Goal: Communication & Community: Answer question/provide support

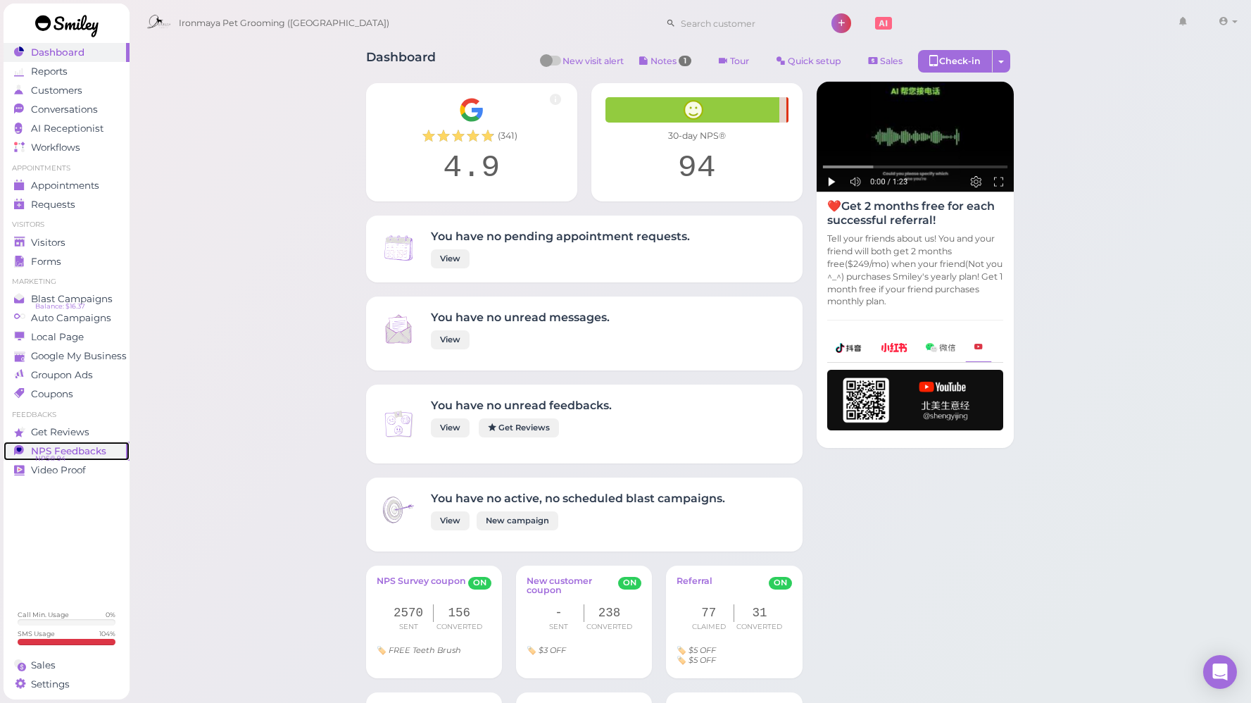
click at [83, 455] on span "NPS Feedbacks" at bounding box center [68, 451] width 75 height 12
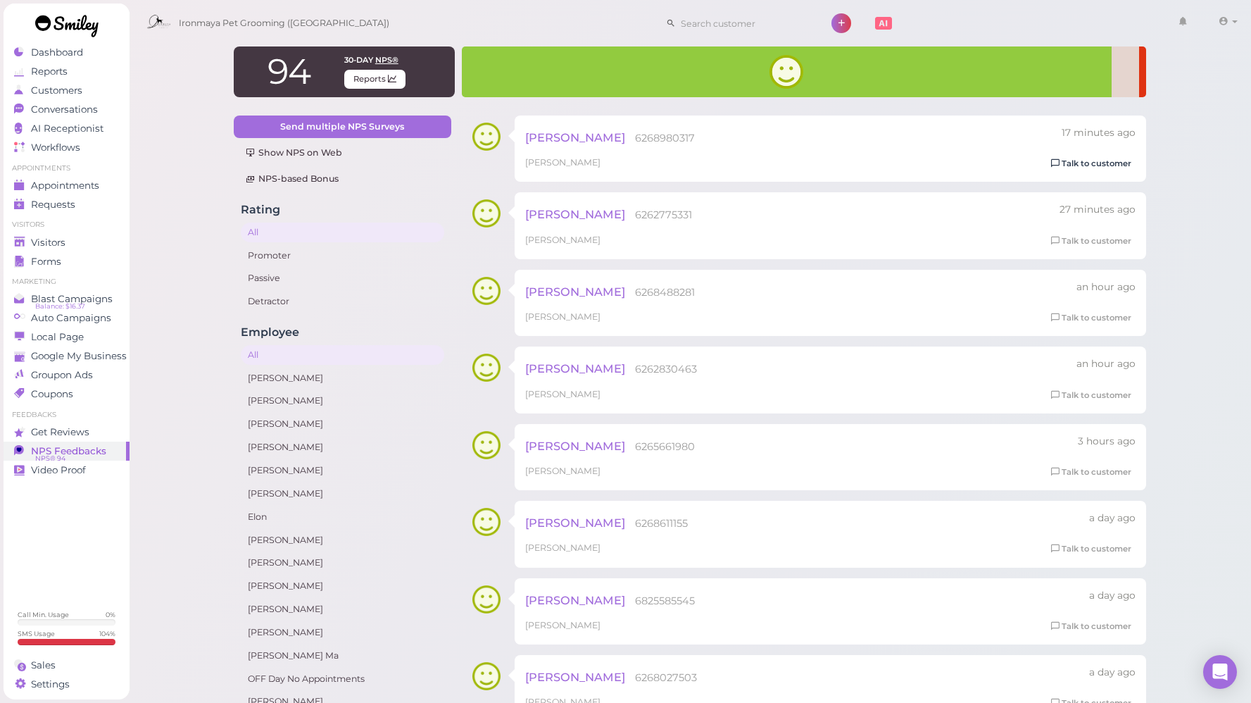
click at [1113, 167] on link "Talk to customer" at bounding box center [1091, 163] width 89 height 15
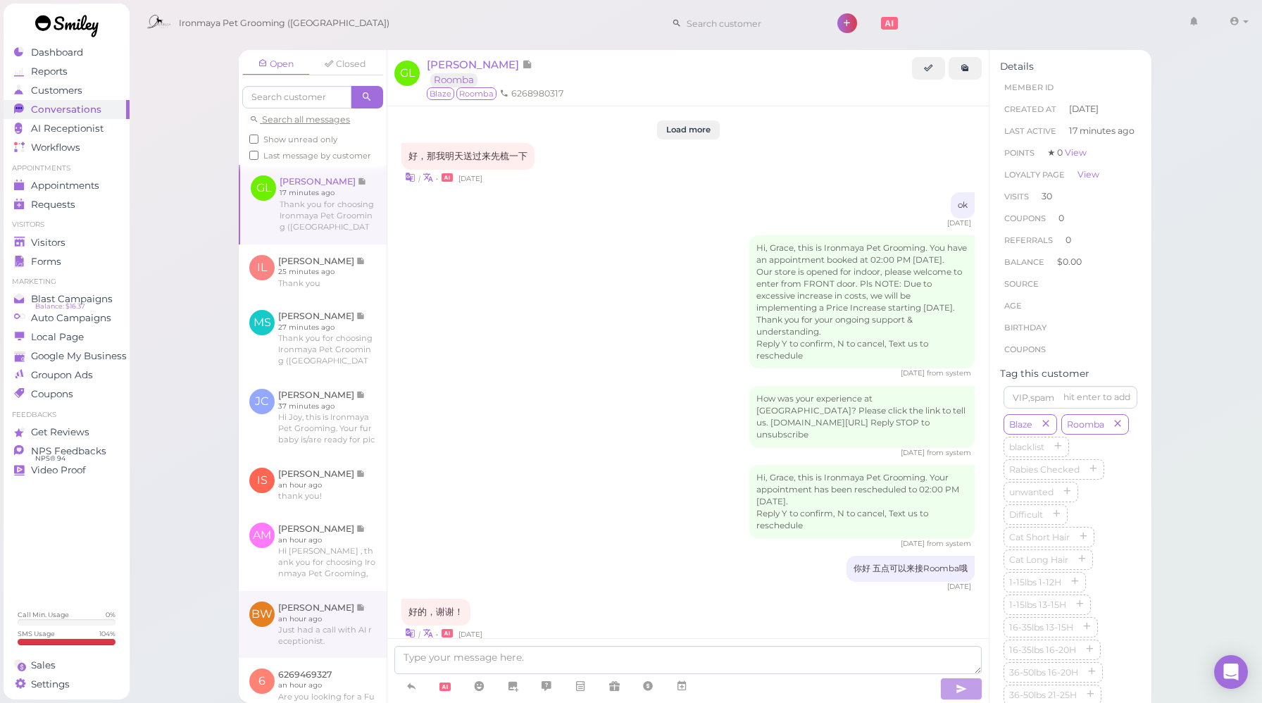
scroll to position [1686, 0]
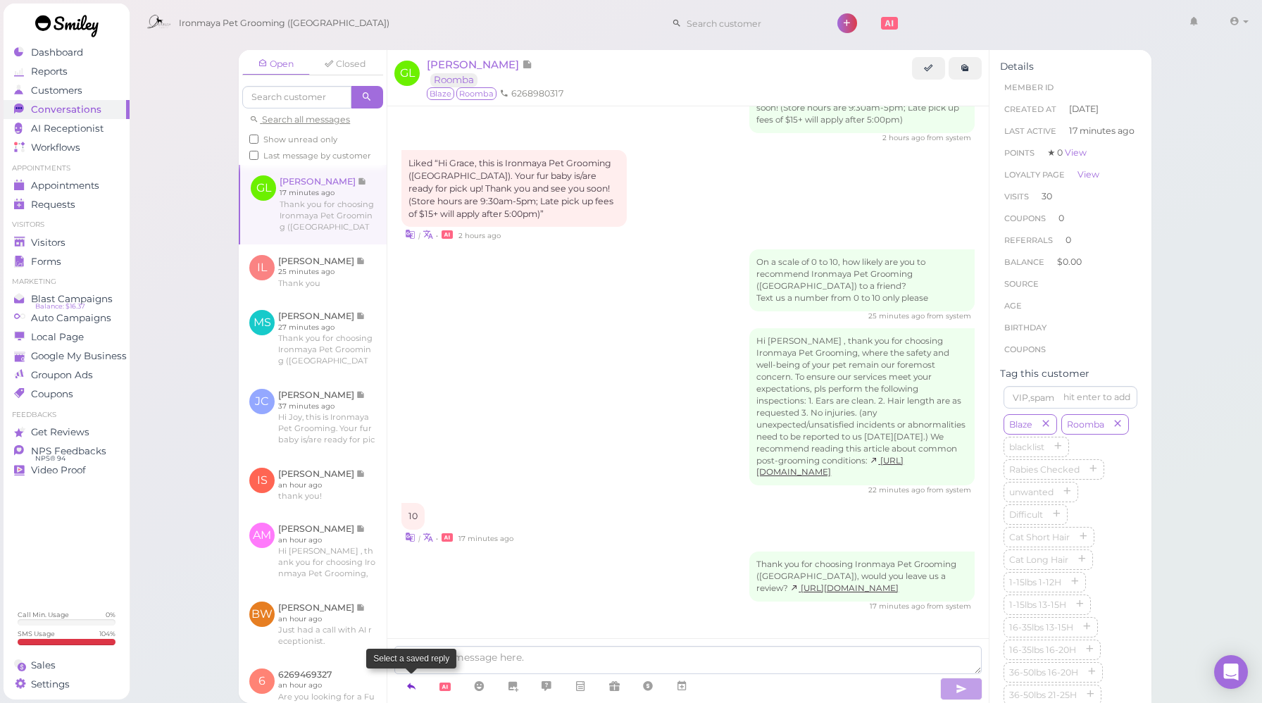
click at [410, 684] on icon at bounding box center [411, 686] width 11 height 14
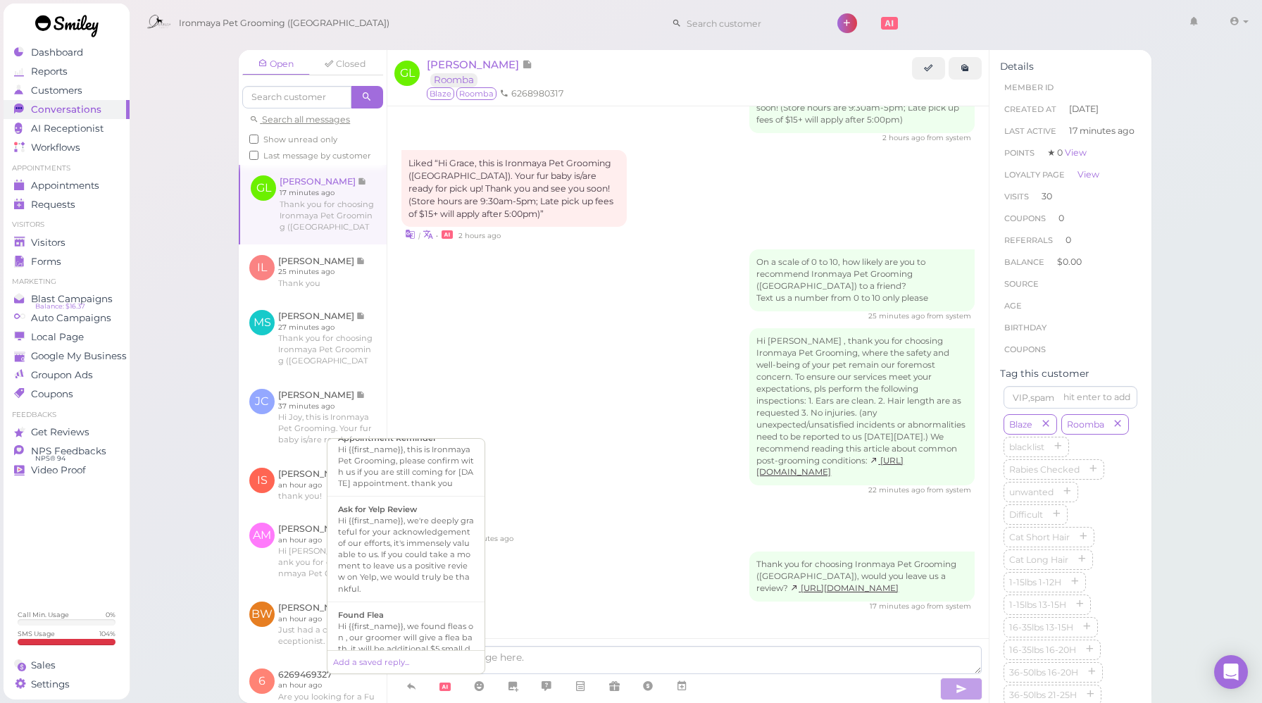
scroll to position [211, 0]
click at [429, 520] on div "Ask for Yelp Review" at bounding box center [406, 514] width 136 height 11
type textarea "Hi {{first_name}}, we're deeply grateful for your acknowledgement of our effort…"
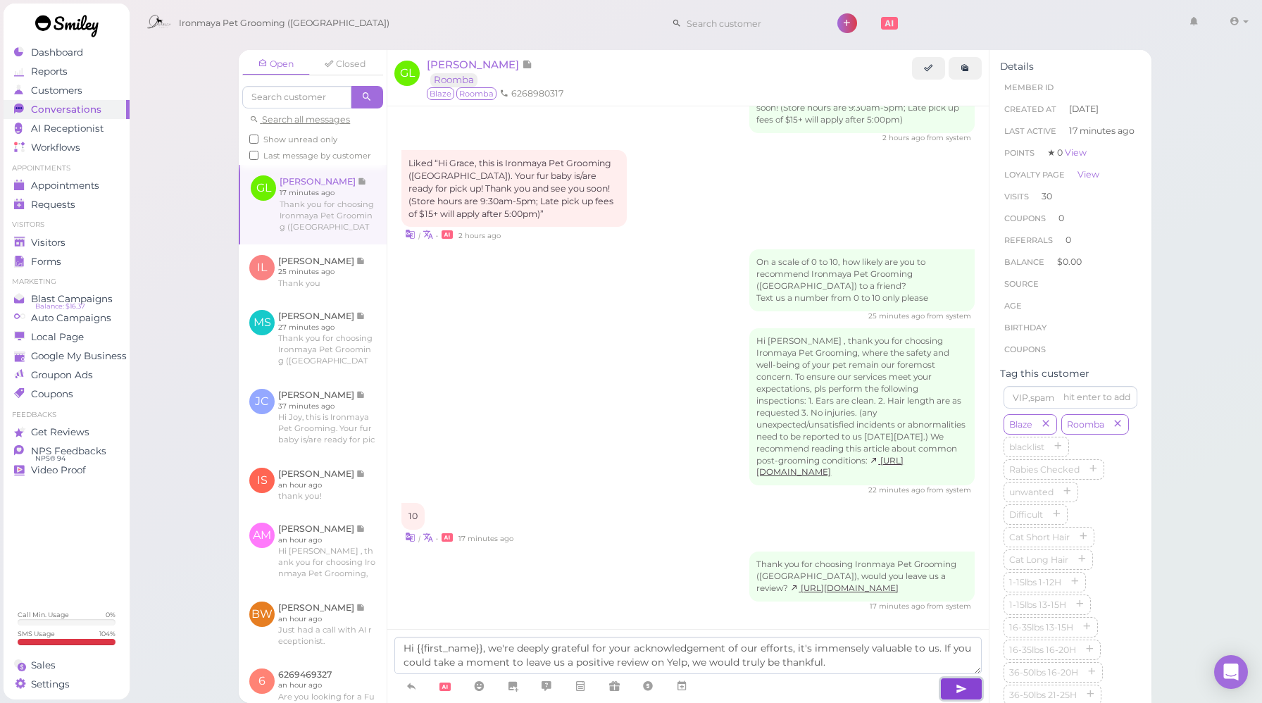
click at [962, 690] on icon "button" at bounding box center [961, 689] width 11 height 14
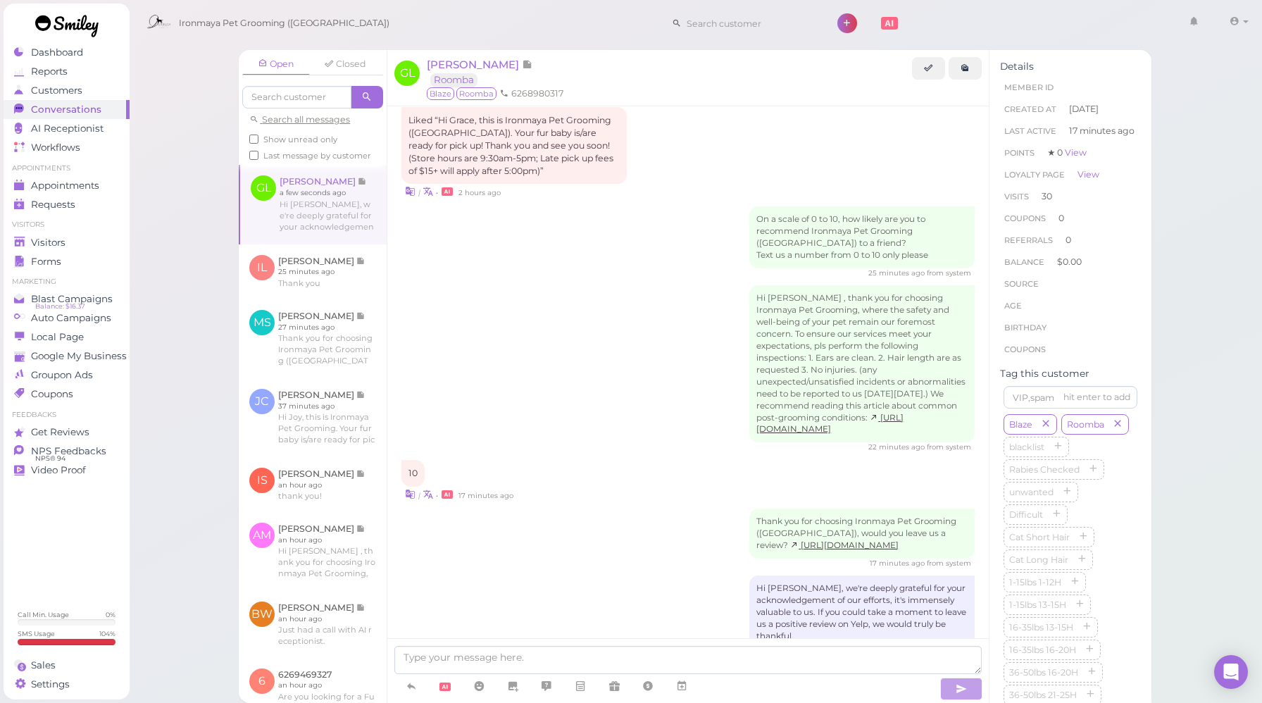
scroll to position [1767, 0]
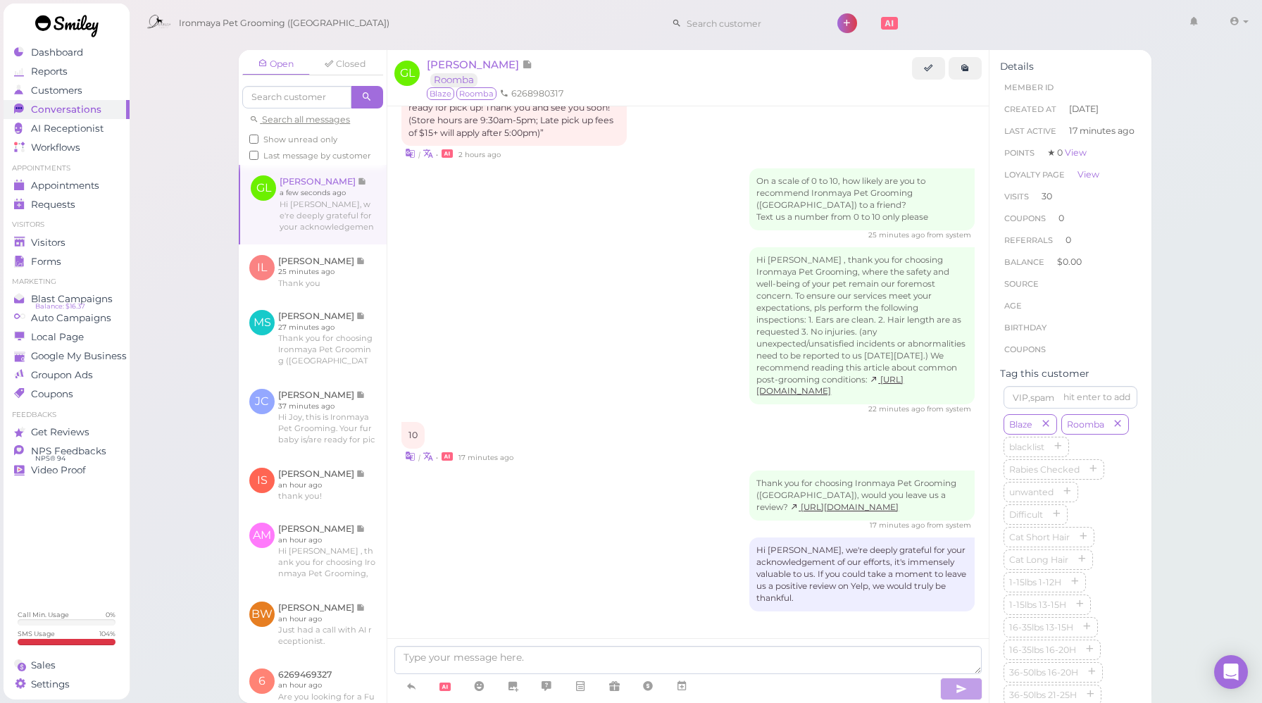
click at [658, 520] on div "Thank you for choosing Ironmaya Pet Grooming ([GEOGRAPHIC_DATA]), would you lea…" at bounding box center [687, 500] width 573 height 60
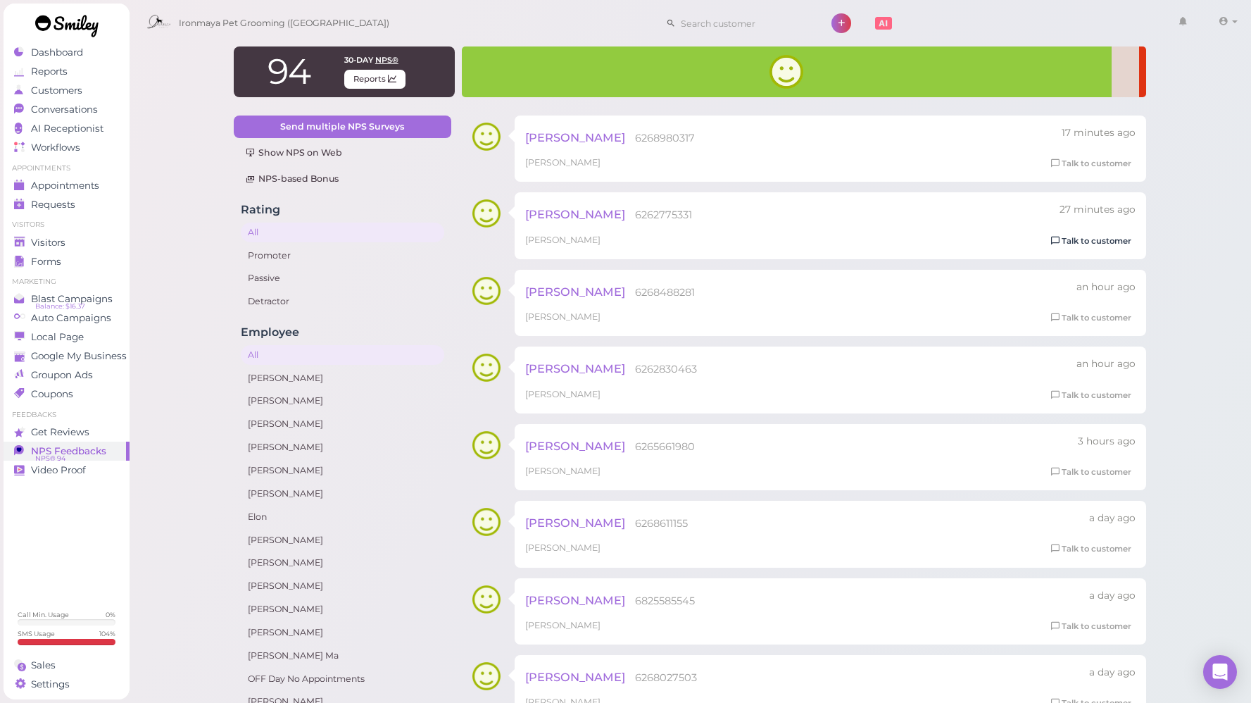
click at [1106, 240] on link "Talk to customer" at bounding box center [1091, 241] width 89 height 15
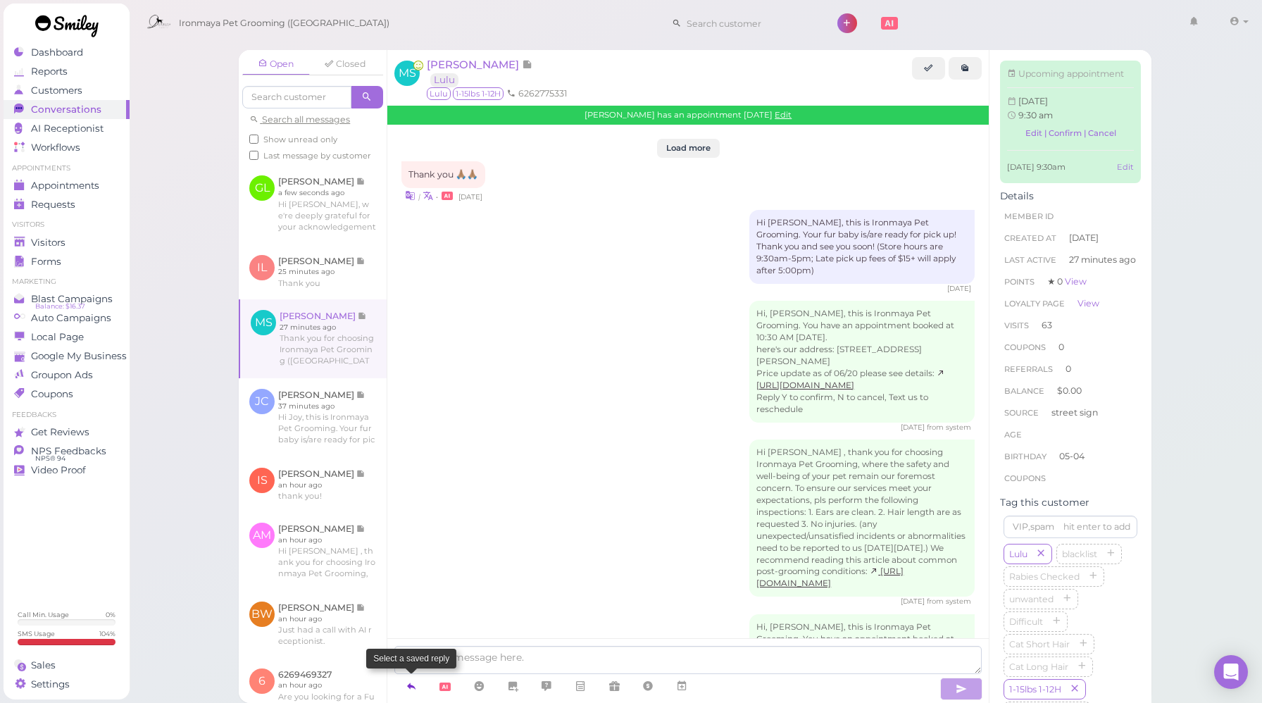
scroll to position [2368, 0]
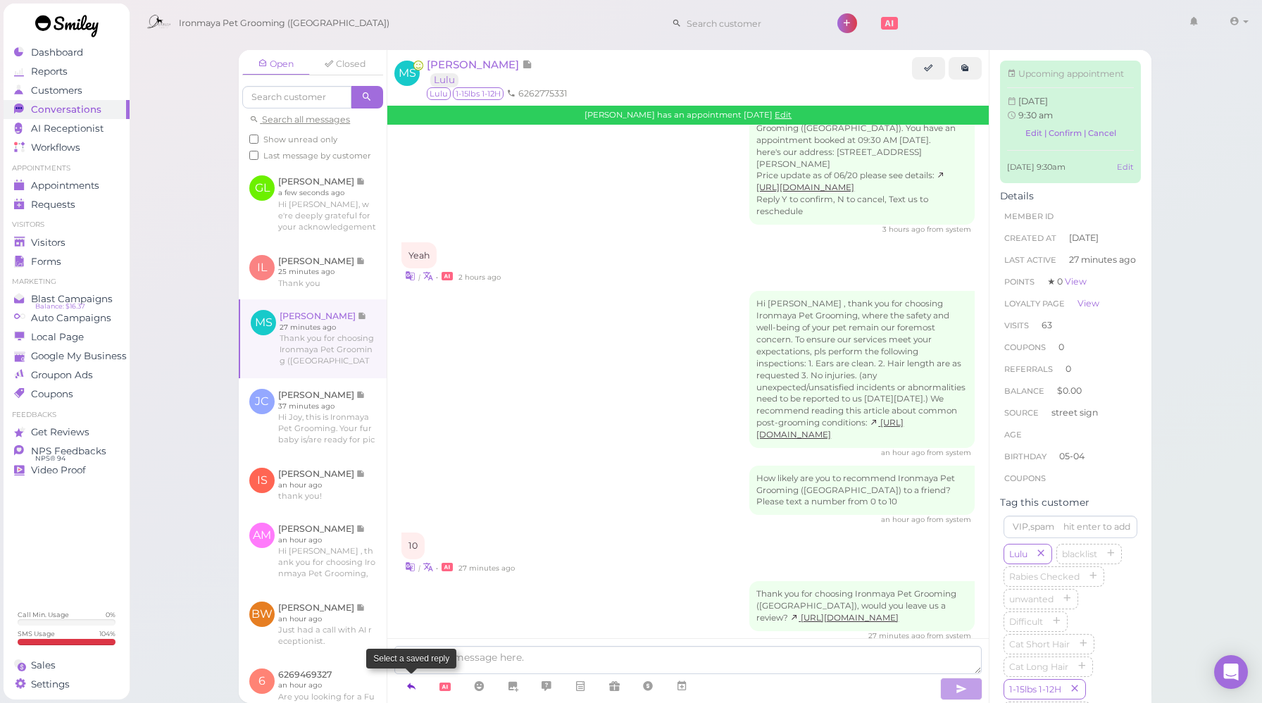
click at [412, 688] on icon at bounding box center [411, 686] width 11 height 14
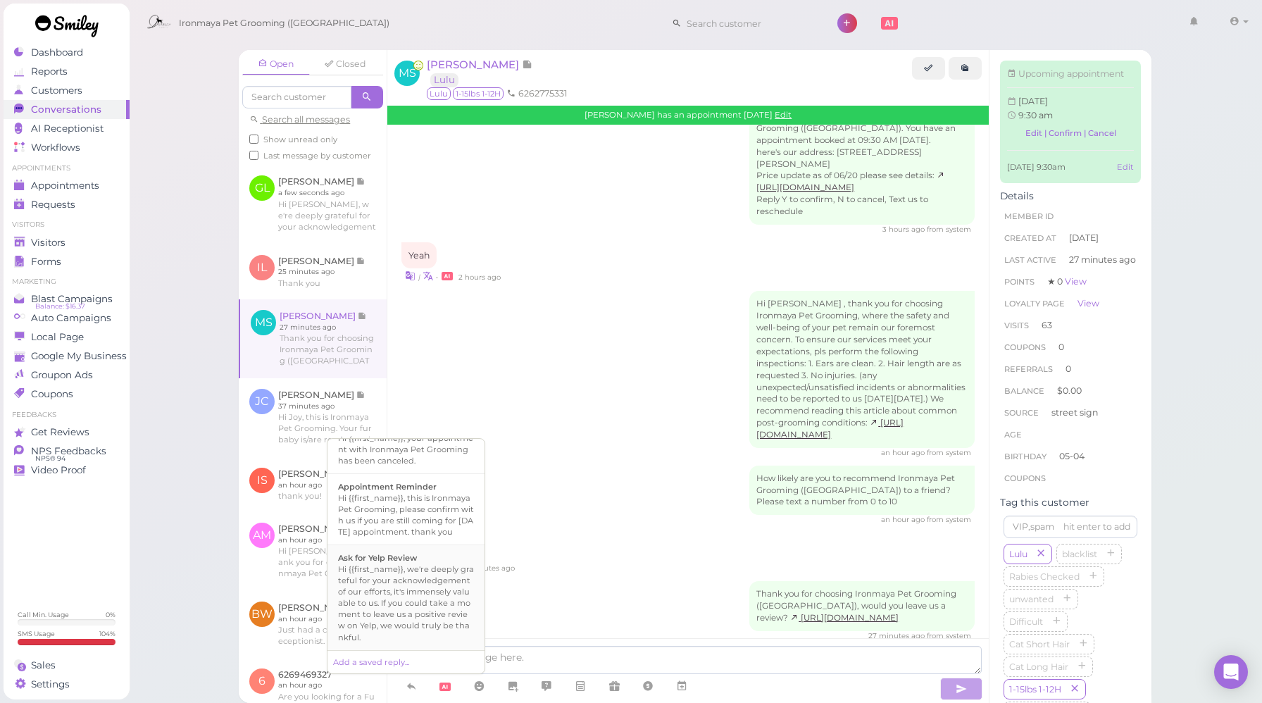
scroll to position [176, 0]
click at [422, 584] on div "Hi {{first_name}}, we're deeply grateful for your acknowledgement of our effort…" at bounding box center [406, 594] width 136 height 79
type textarea "Hi {{first_name}}, we're deeply grateful for your acknowledgement of our effort…"
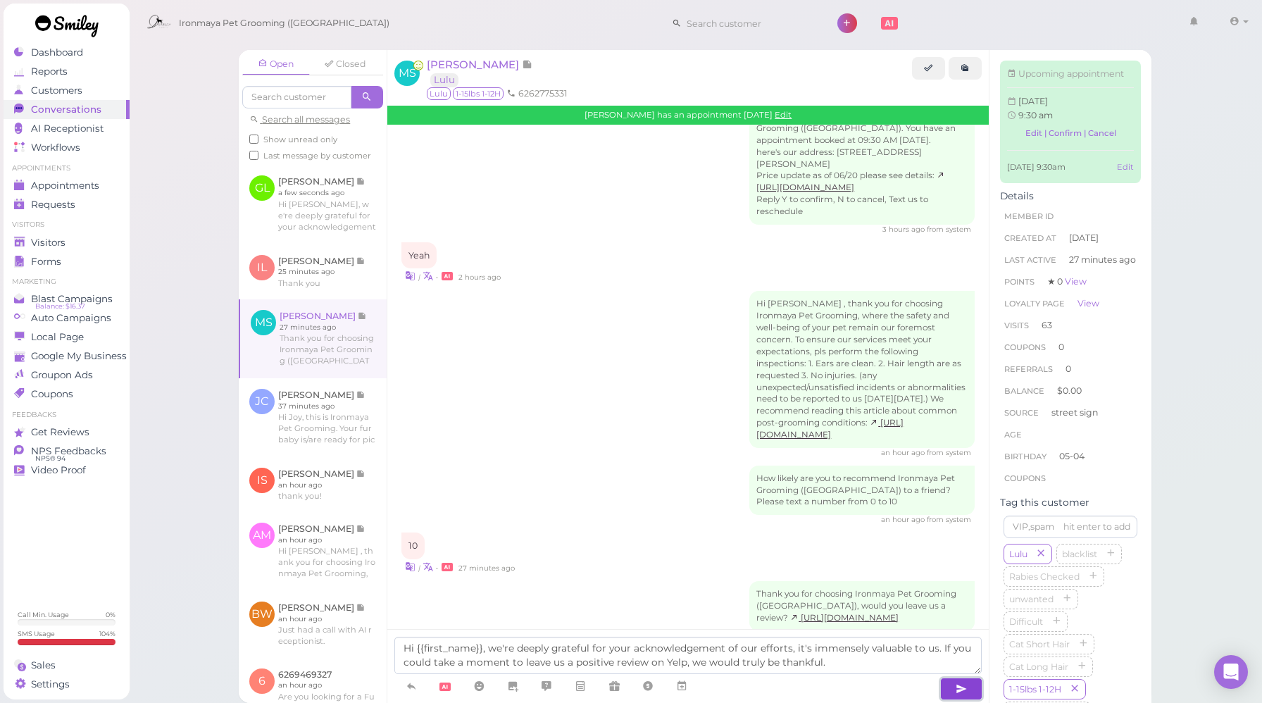
click at [956, 687] on icon "button" at bounding box center [961, 689] width 11 height 14
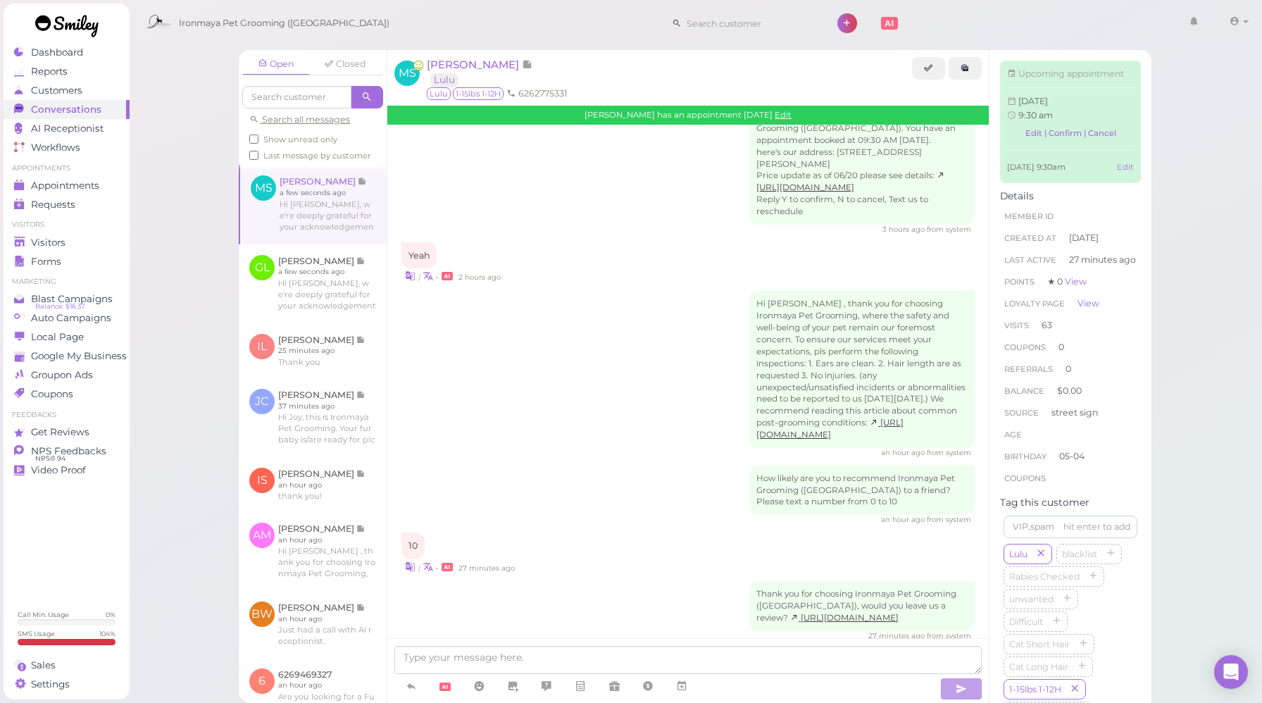
scroll to position [2449, 0]
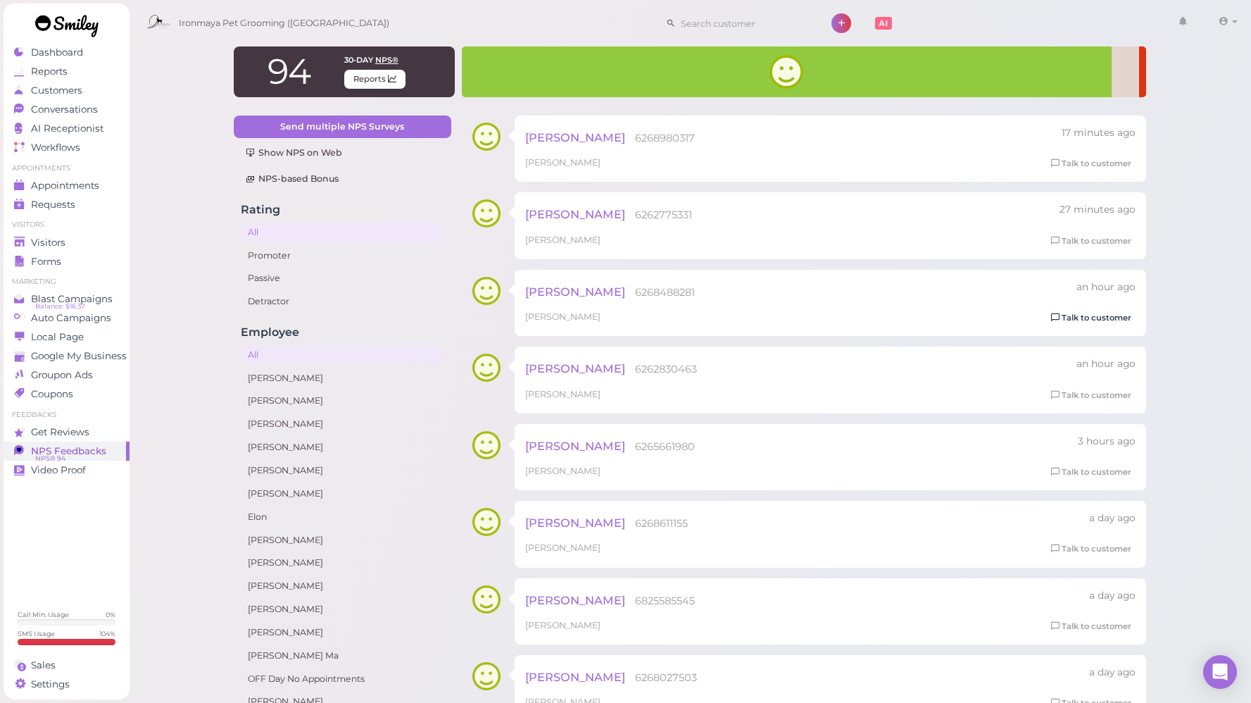
click at [1116, 320] on link "Talk to customer" at bounding box center [1091, 318] width 89 height 15
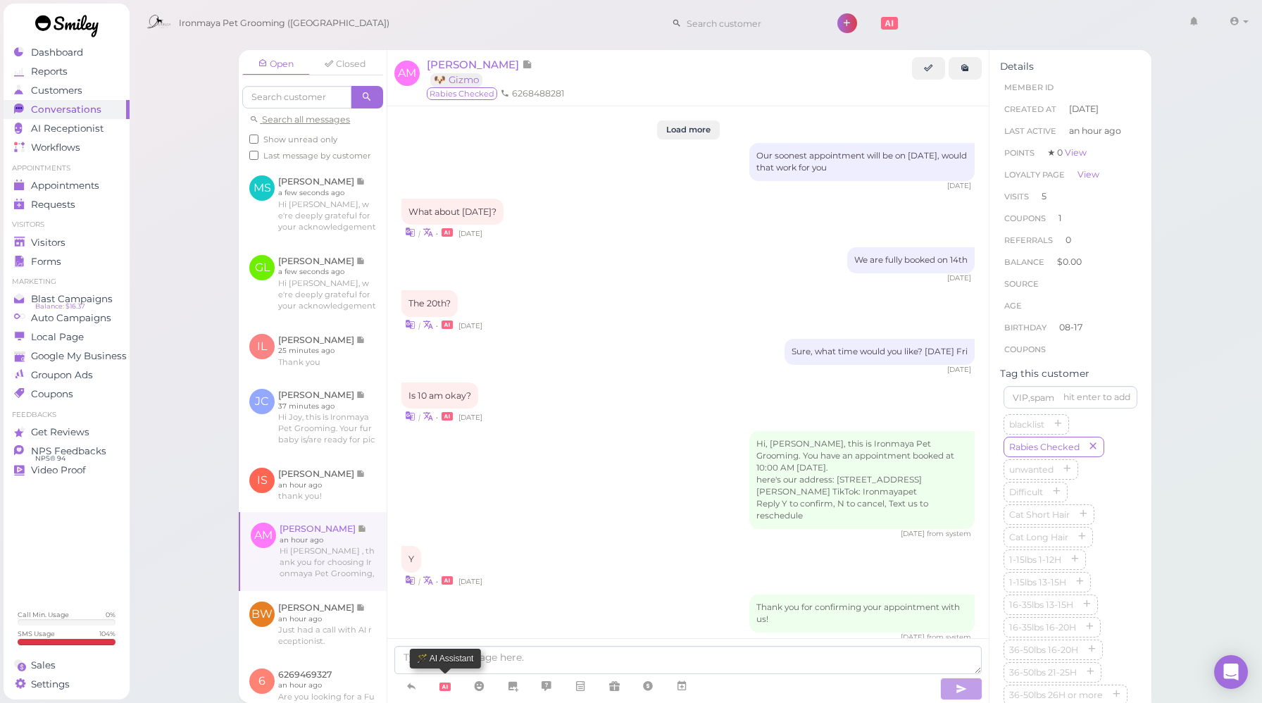
scroll to position [1662, 0]
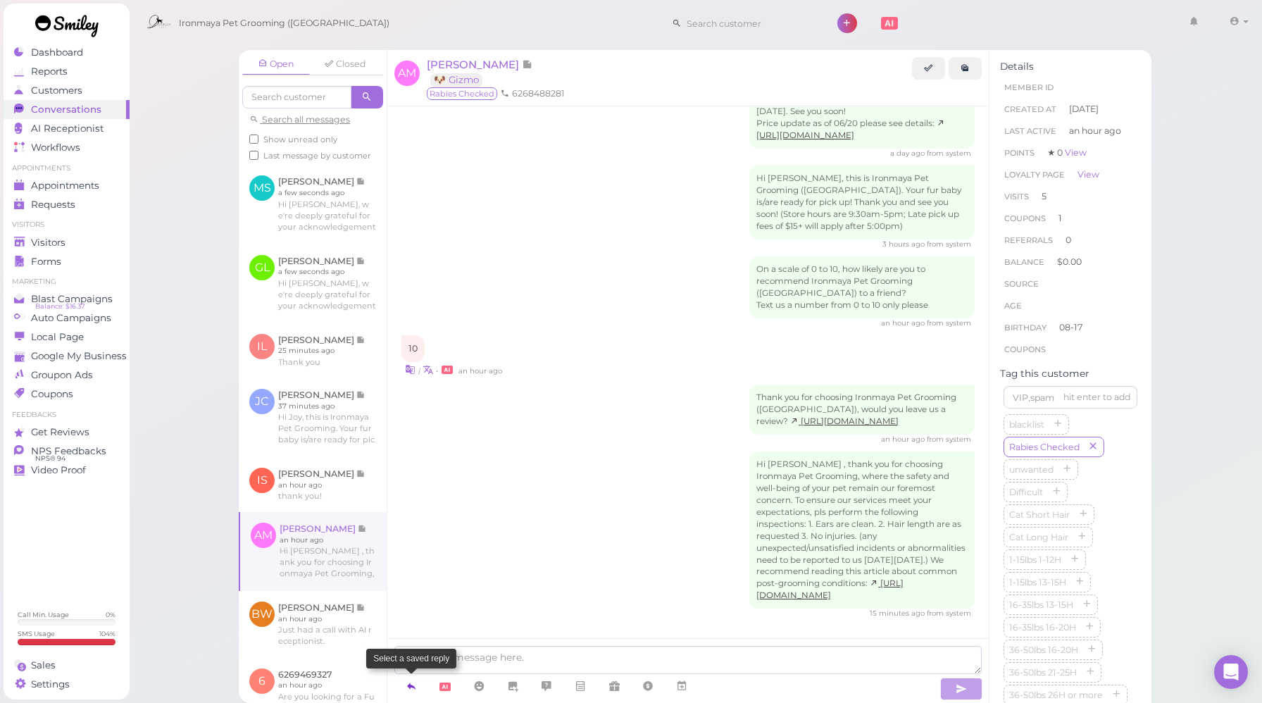
click at [415, 686] on icon at bounding box center [411, 686] width 11 height 14
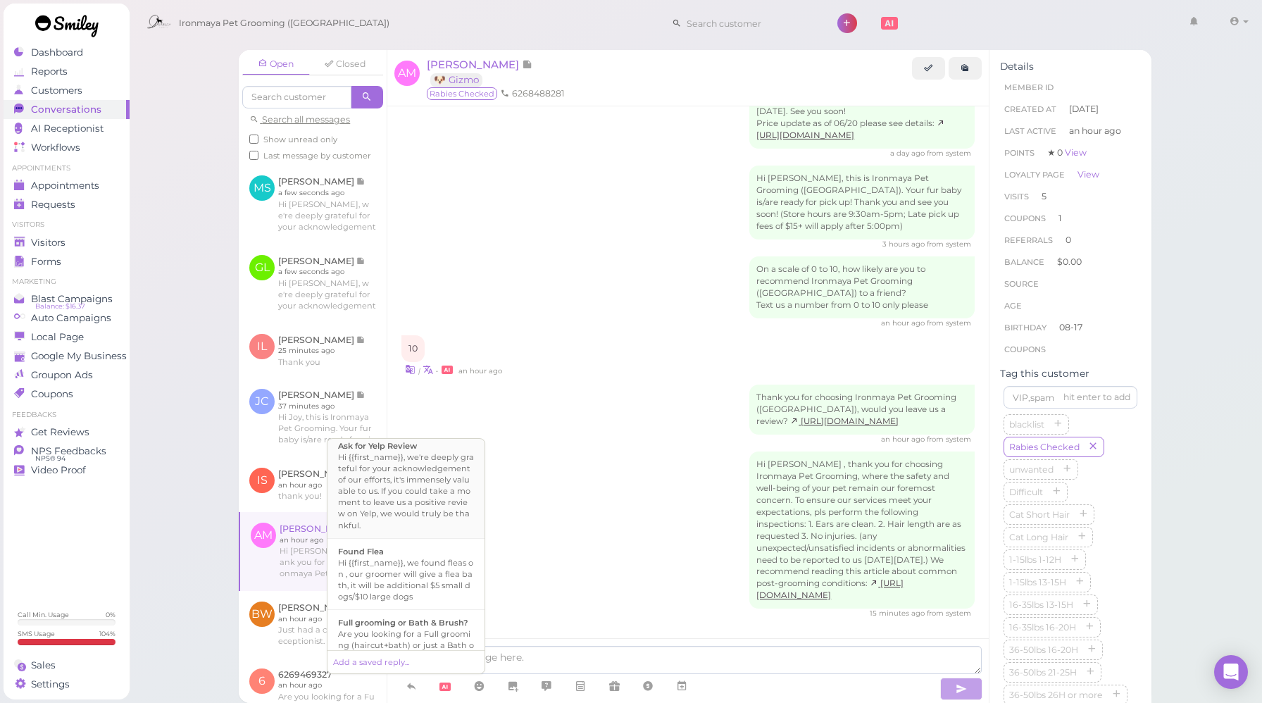
scroll to position [281, 0]
click at [404, 528] on div "Hi {{first_name}}, we're deeply grateful for your acknowledgement of our effort…" at bounding box center [406, 489] width 136 height 79
type textarea "Hi {{first_name}}, we're deeply grateful for your acknowledgement of our effort…"
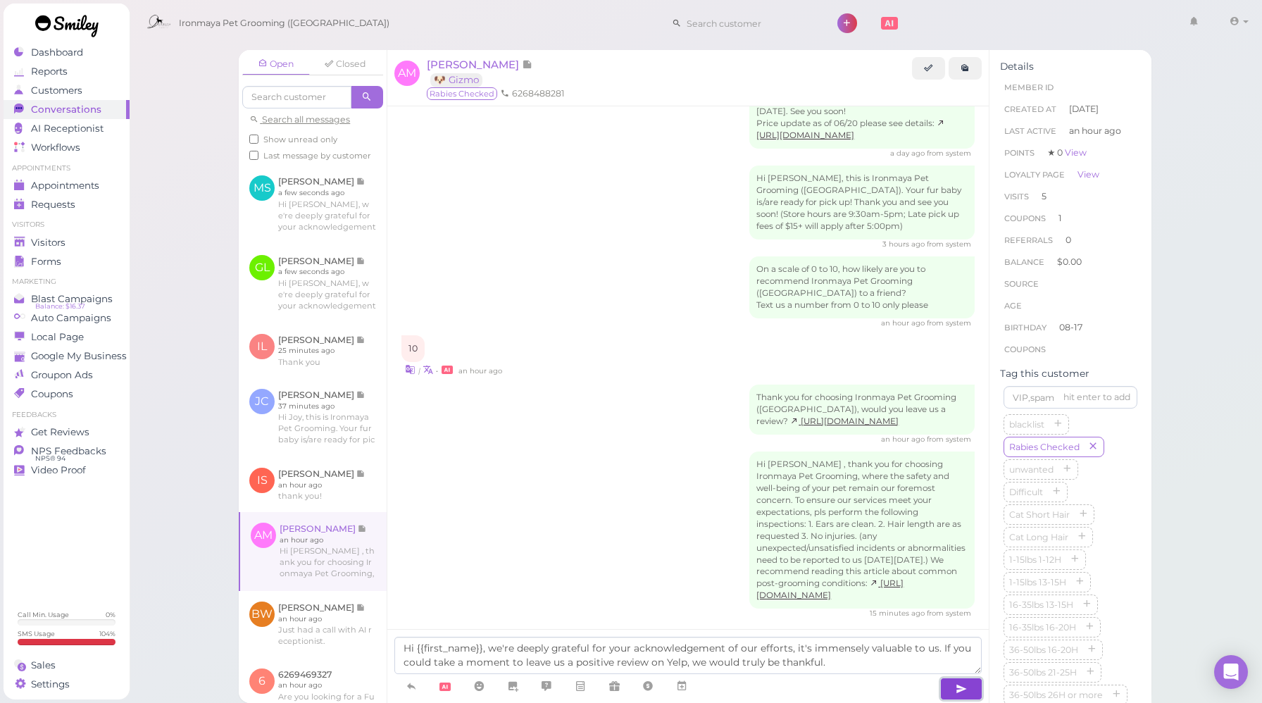
click at [968, 690] on button "button" at bounding box center [961, 688] width 42 height 23
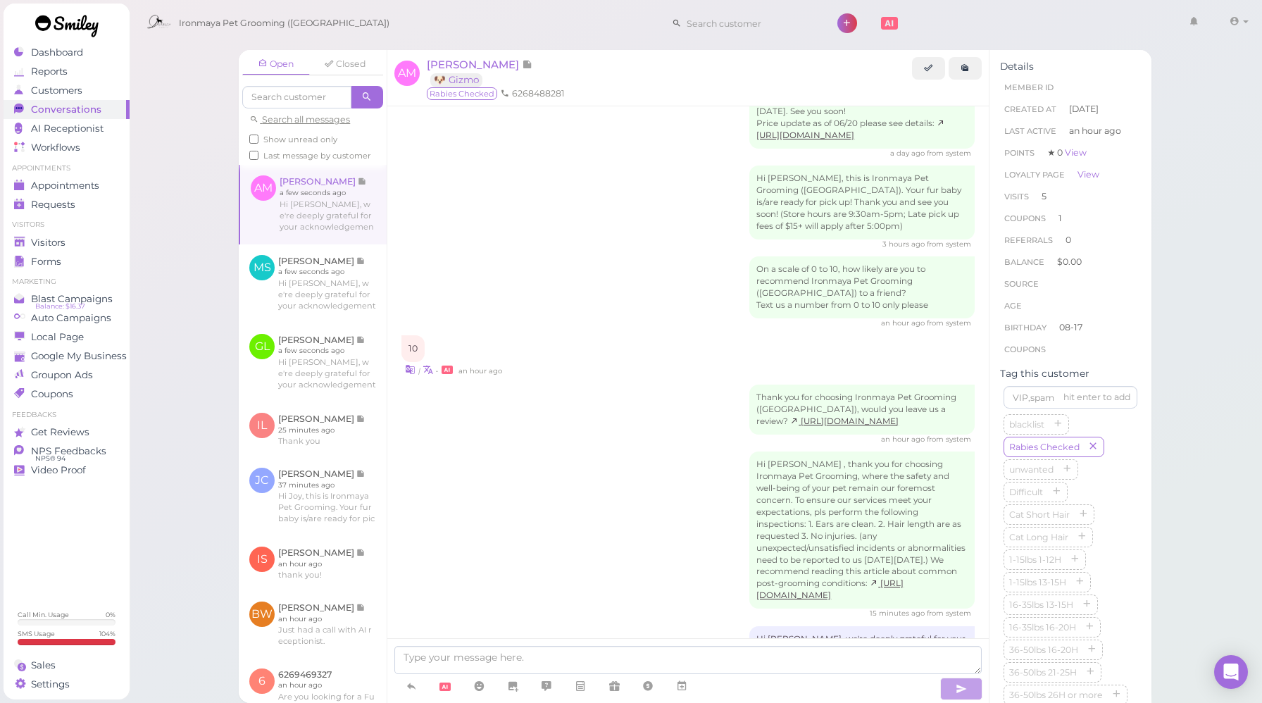
scroll to position [1743, 0]
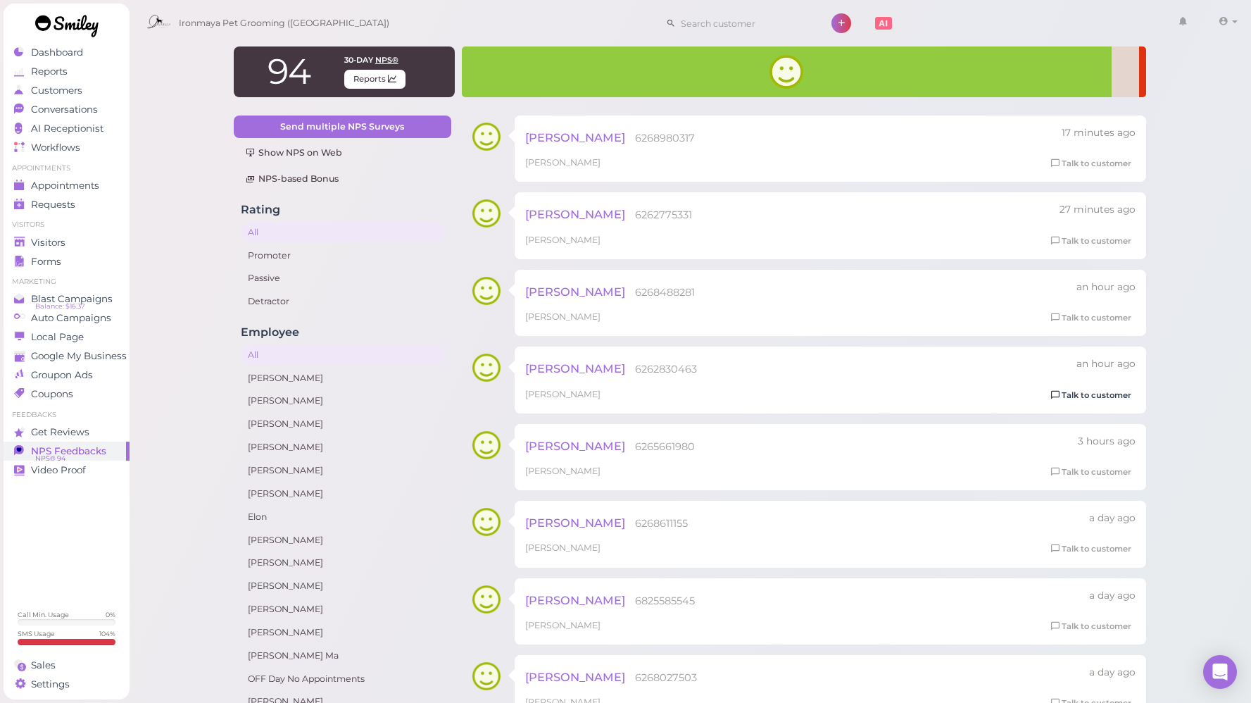
click at [1111, 398] on link "Talk to customer" at bounding box center [1091, 395] width 89 height 15
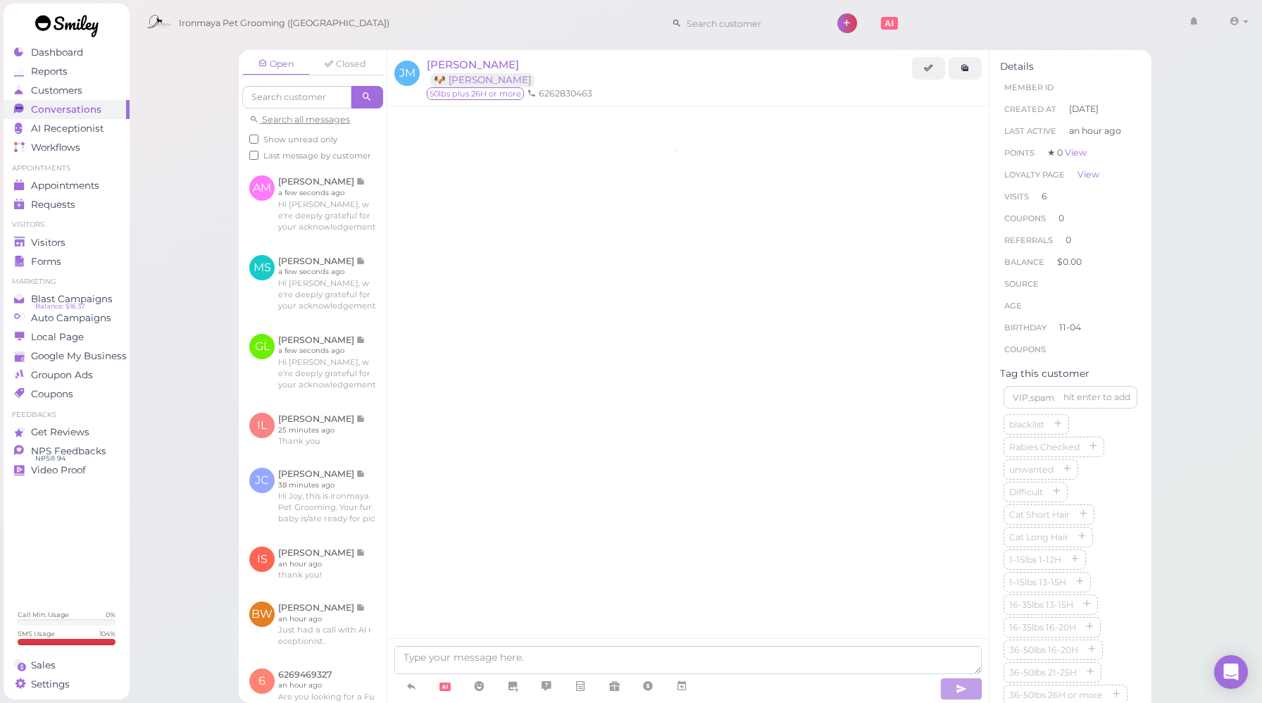
scroll to position [1874, 0]
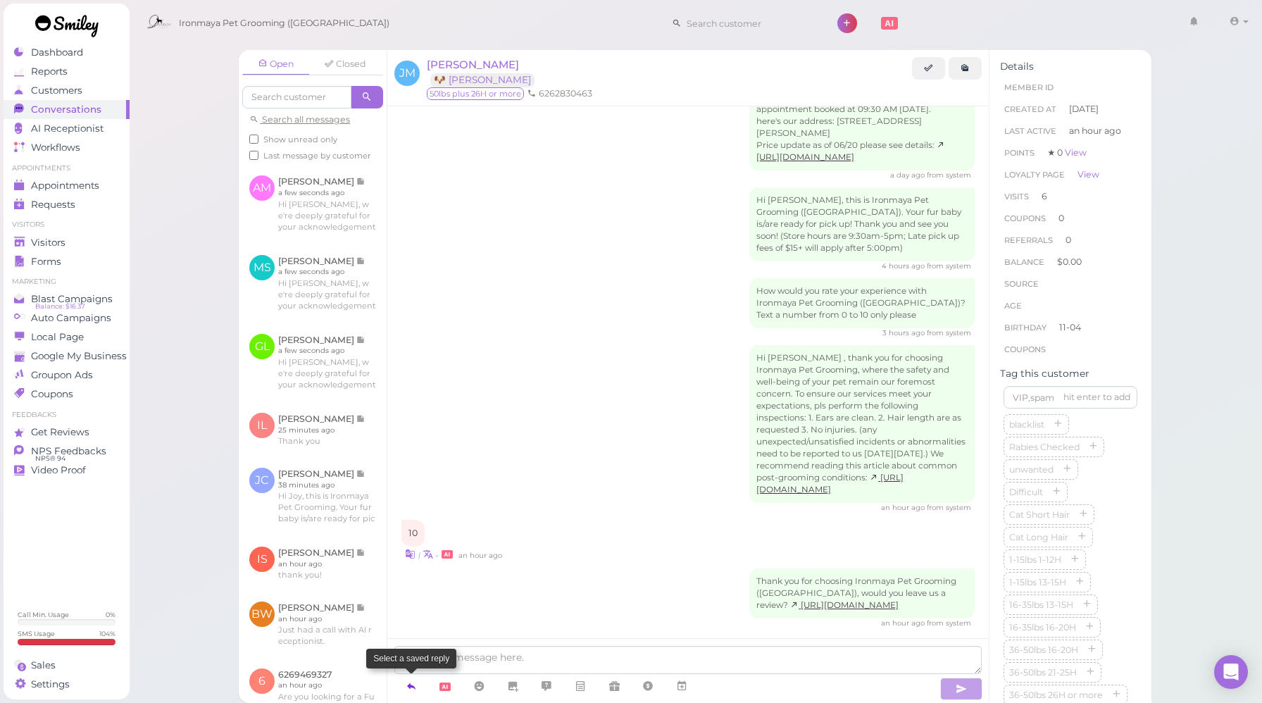
click at [418, 690] on link at bounding box center [411, 686] width 34 height 25
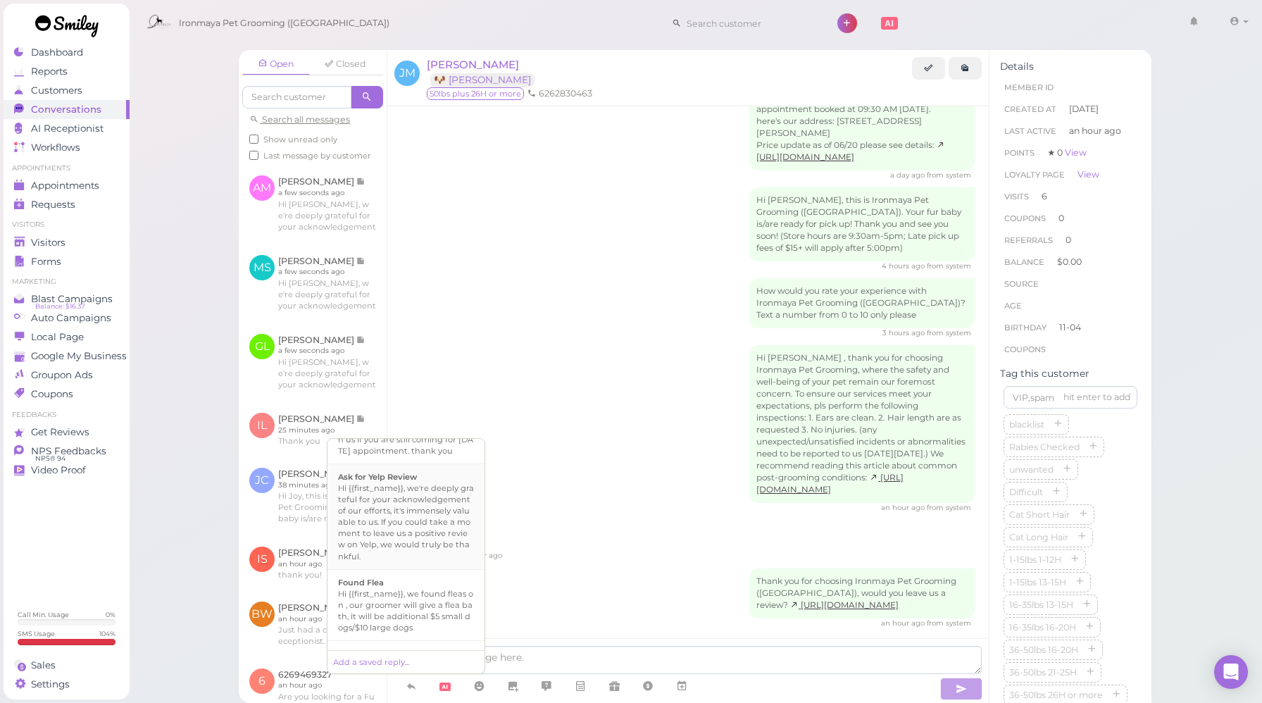
scroll to position [250, 0]
click at [386, 511] on div "Hi {{first_name}}, we're deeply grateful for your acknowledgement of our effort…" at bounding box center [406, 520] width 136 height 79
type textarea "Hi {{first_name}}, we're deeply grateful for your acknowledgement of our effort…"
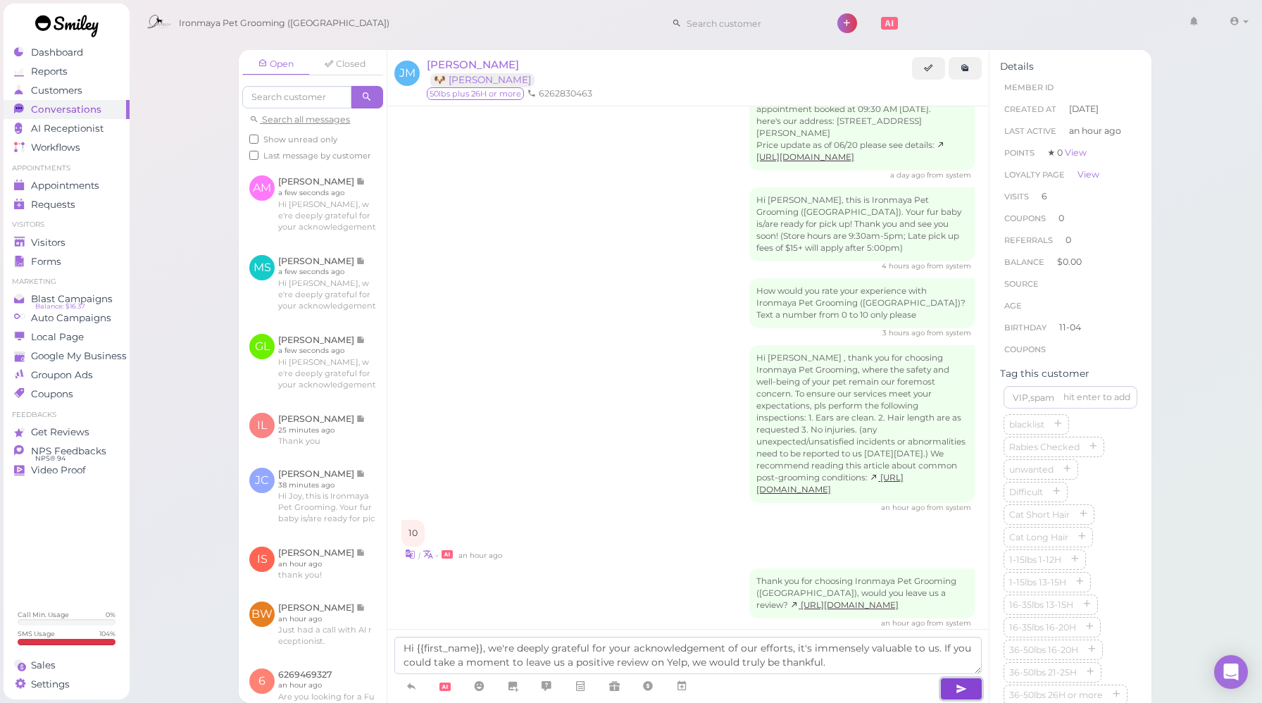
click at [962, 690] on icon "button" at bounding box center [961, 689] width 11 height 14
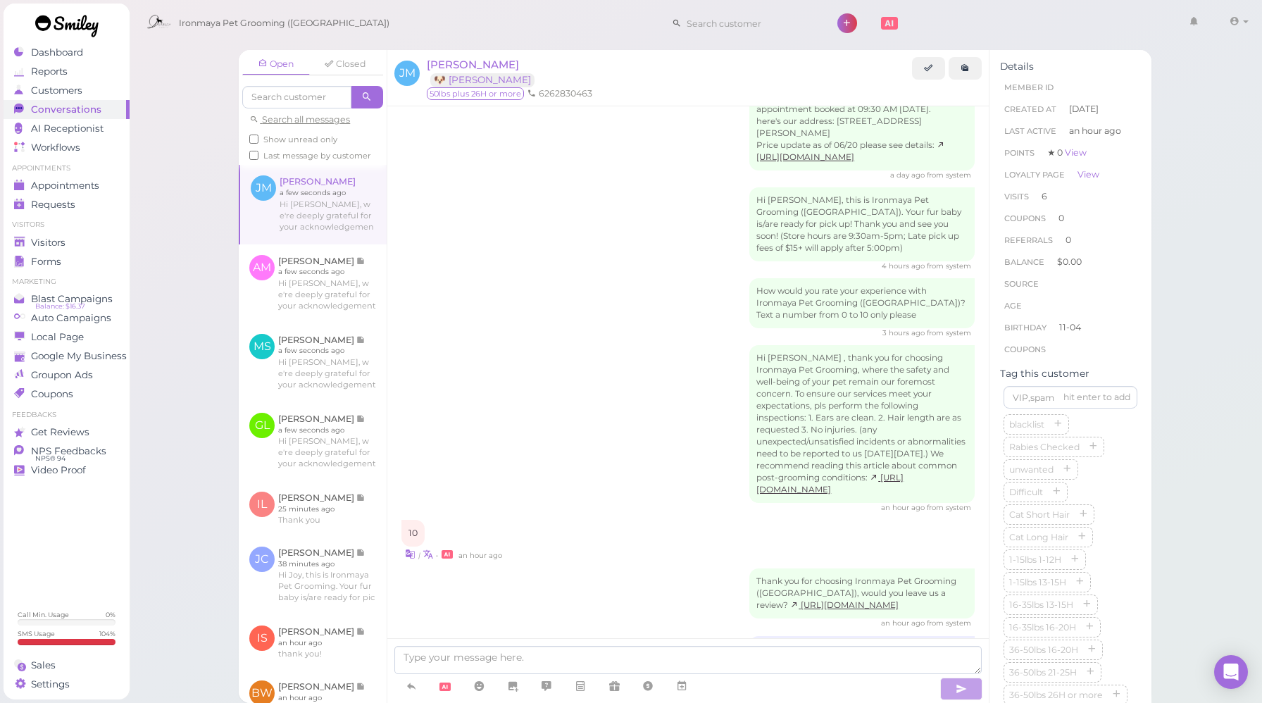
scroll to position [1955, 0]
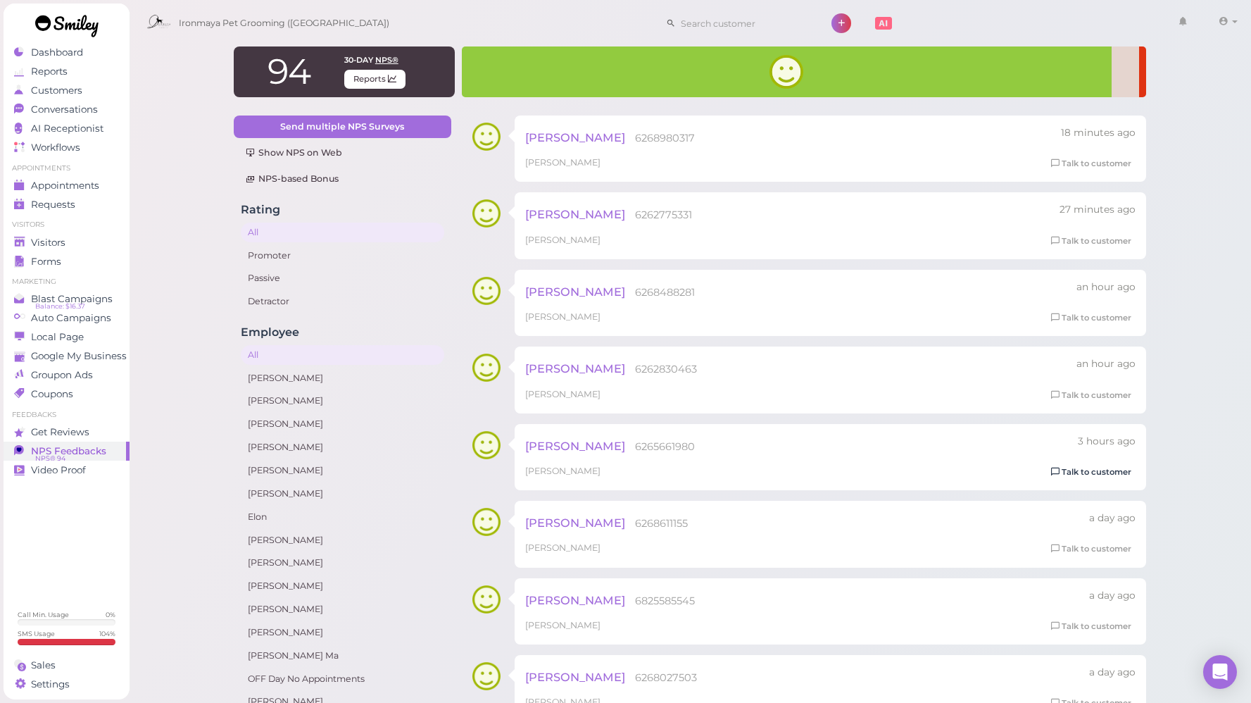
click at [1071, 472] on link "Talk to customer" at bounding box center [1091, 472] width 89 height 15
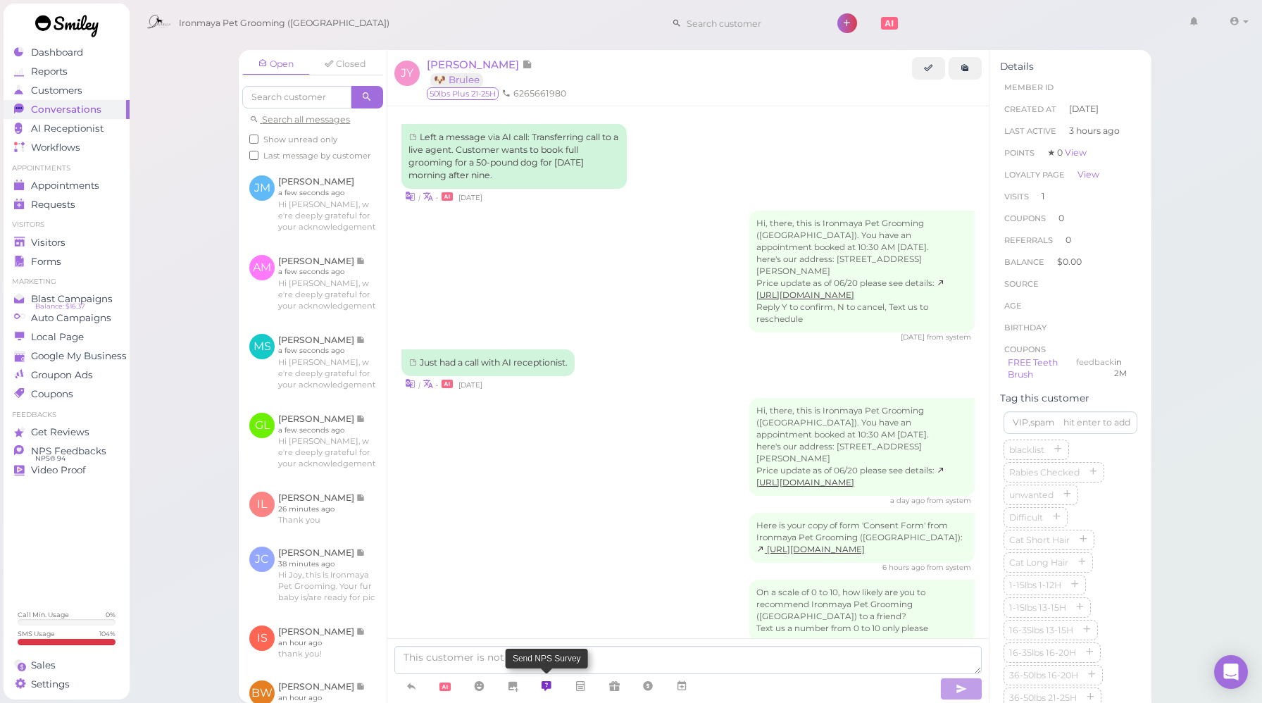
scroll to position [514, 0]
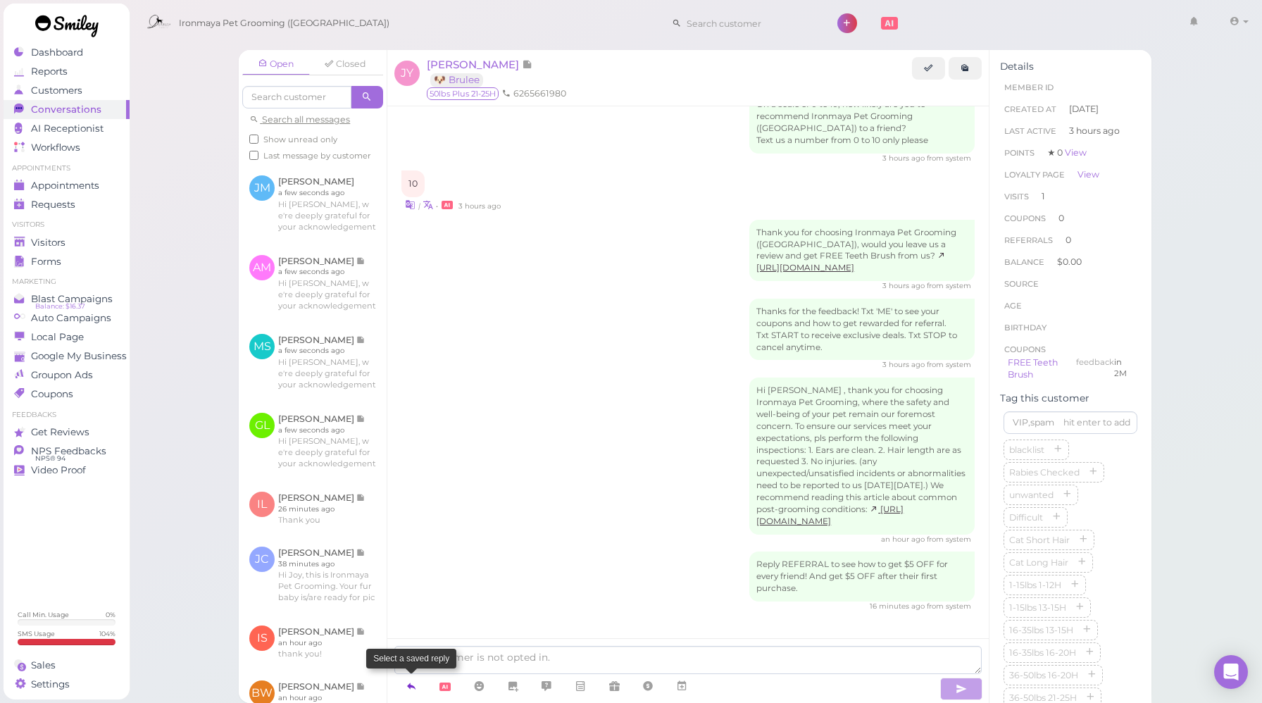
click at [412, 683] on icon at bounding box center [411, 686] width 11 height 14
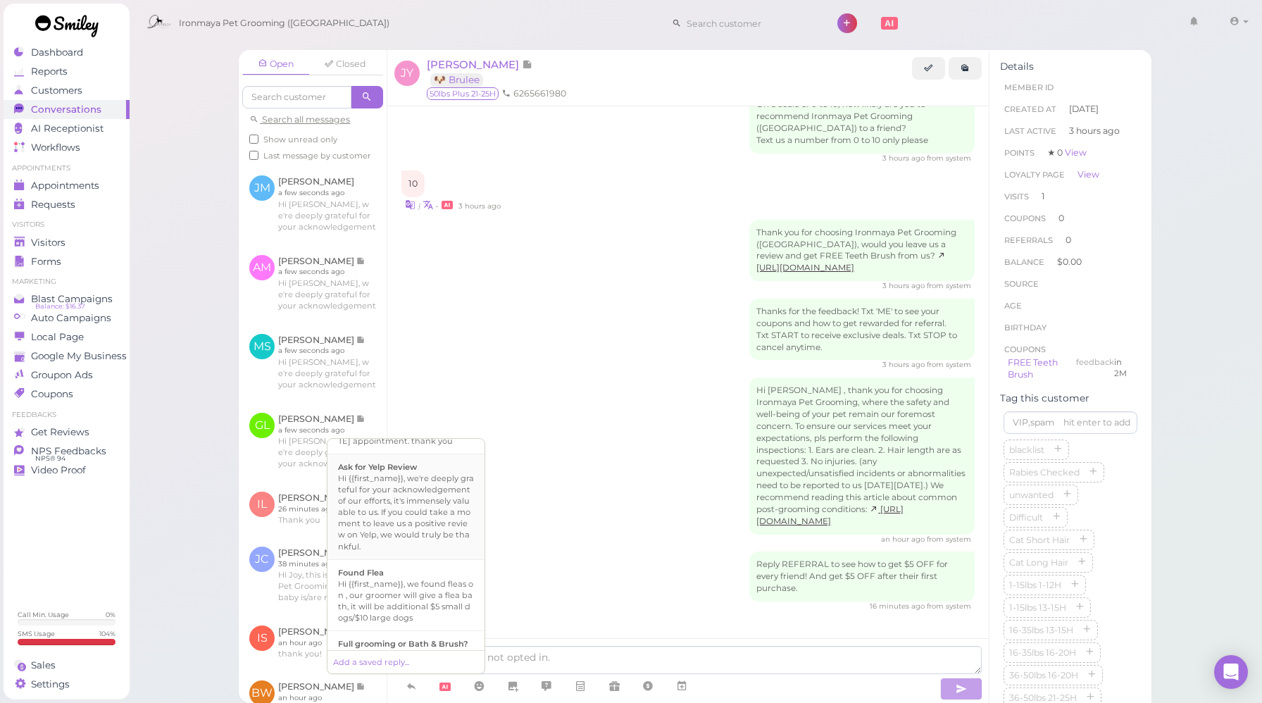
scroll to position [299, 0]
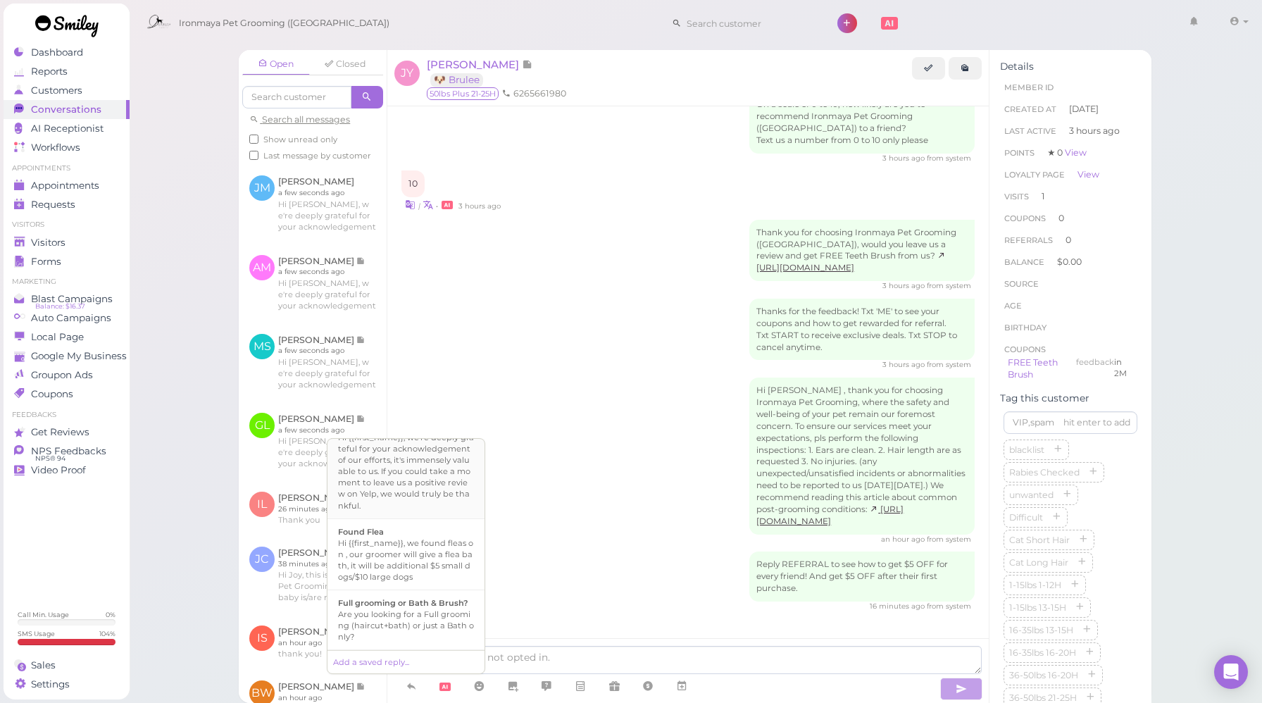
click at [394, 511] on div "Hi {{first_name}}, we're deeply grateful for your acknowledgement of our effort…" at bounding box center [406, 471] width 136 height 79
type textarea "Hi {{first_name}}, we're deeply grateful for your acknowledgement of our effort…"
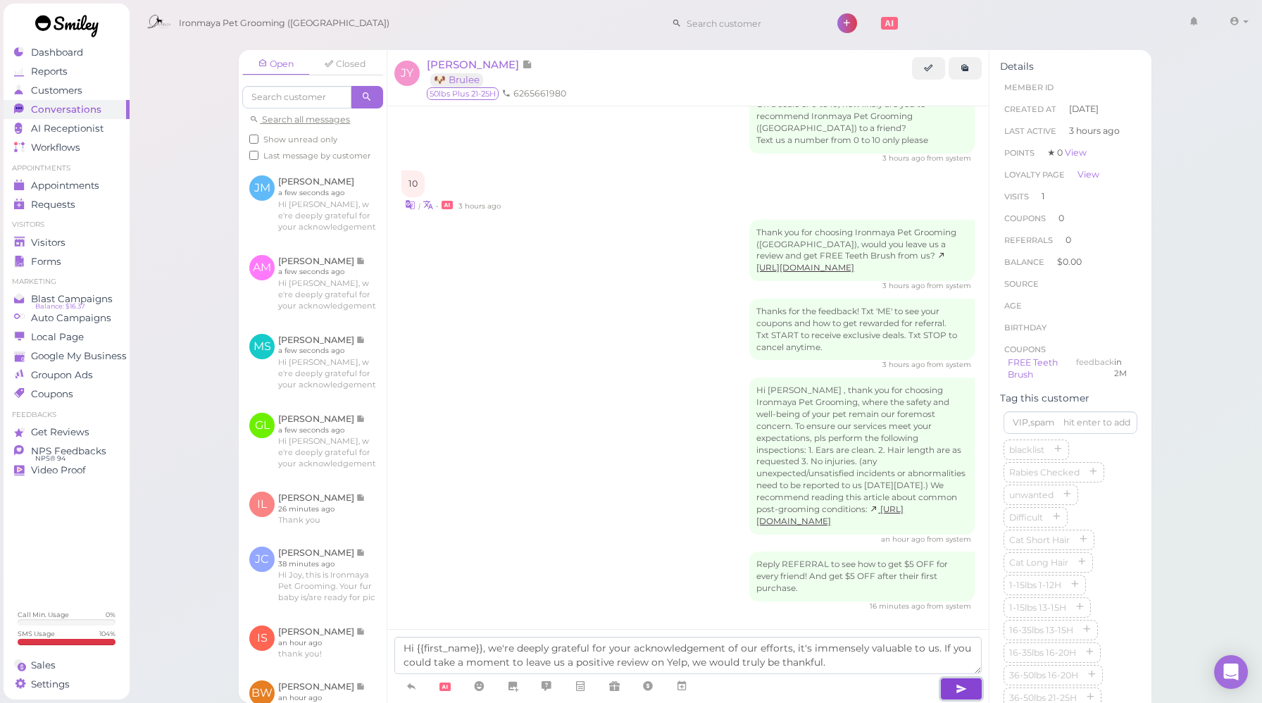
click at [963, 690] on icon "button" at bounding box center [961, 689] width 11 height 14
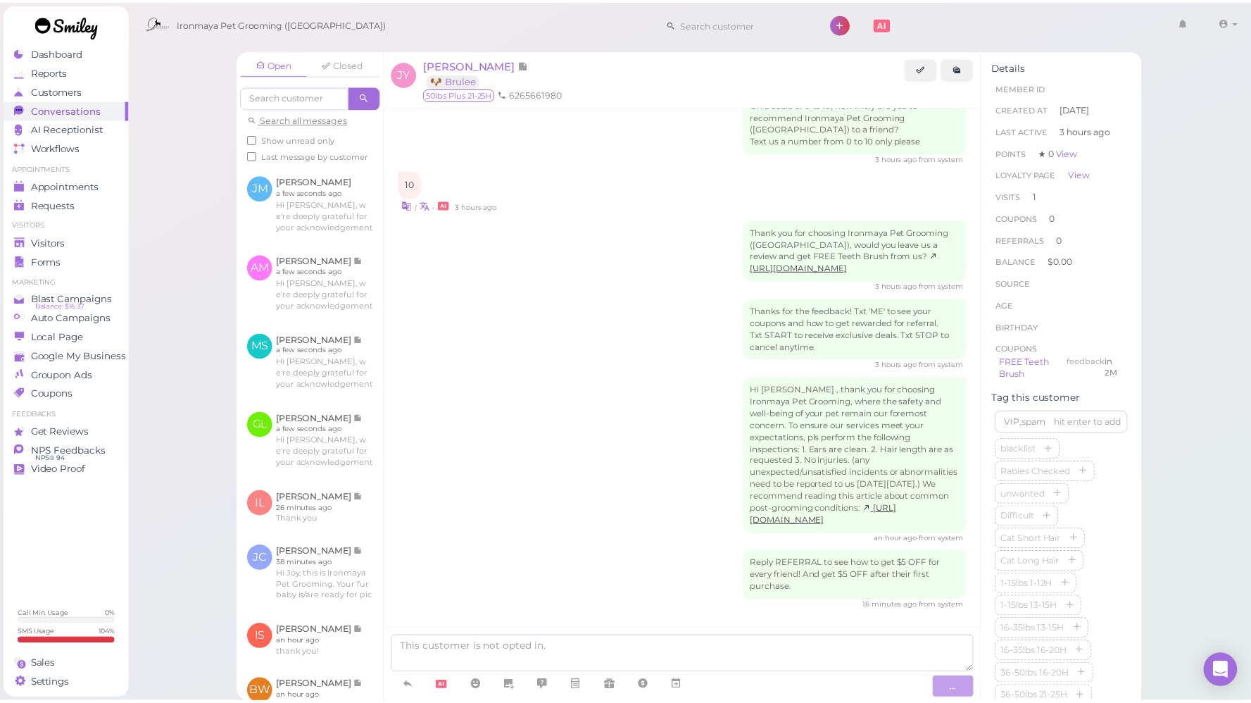
scroll to position [595, 0]
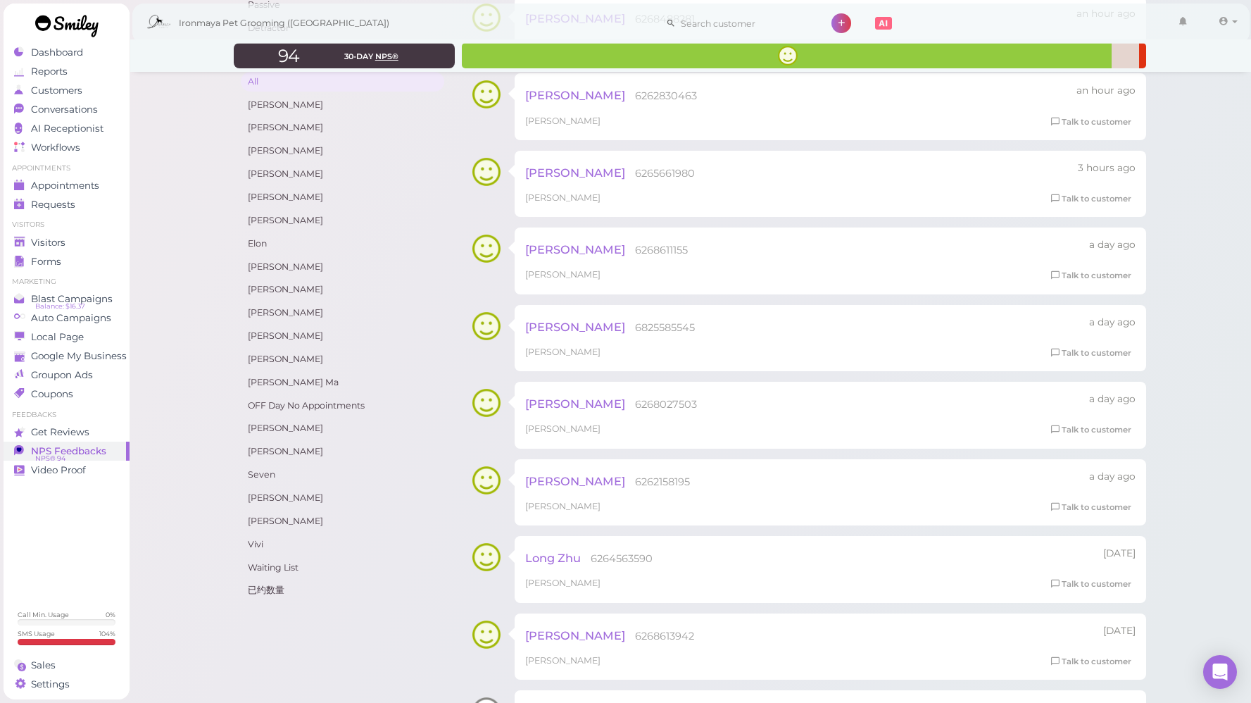
scroll to position [276, 0]
click at [1075, 272] on link "Talk to customer" at bounding box center [1091, 272] width 89 height 15
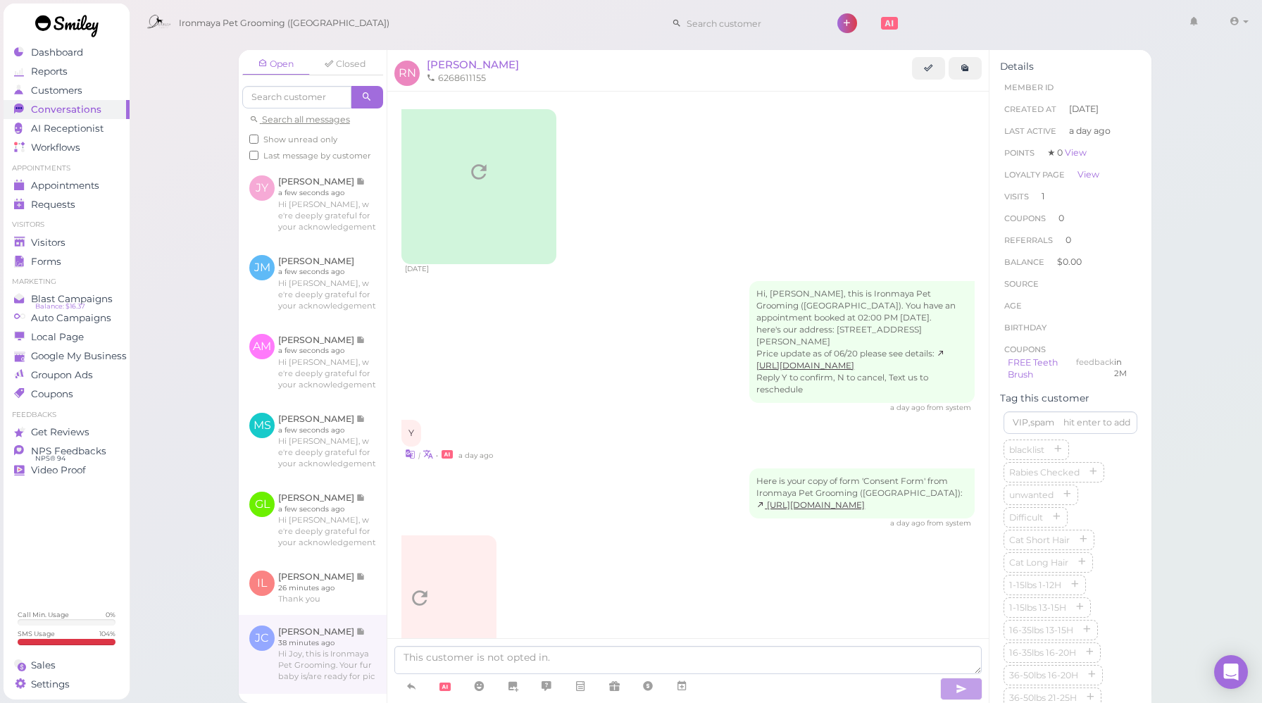
scroll to position [748, 0]
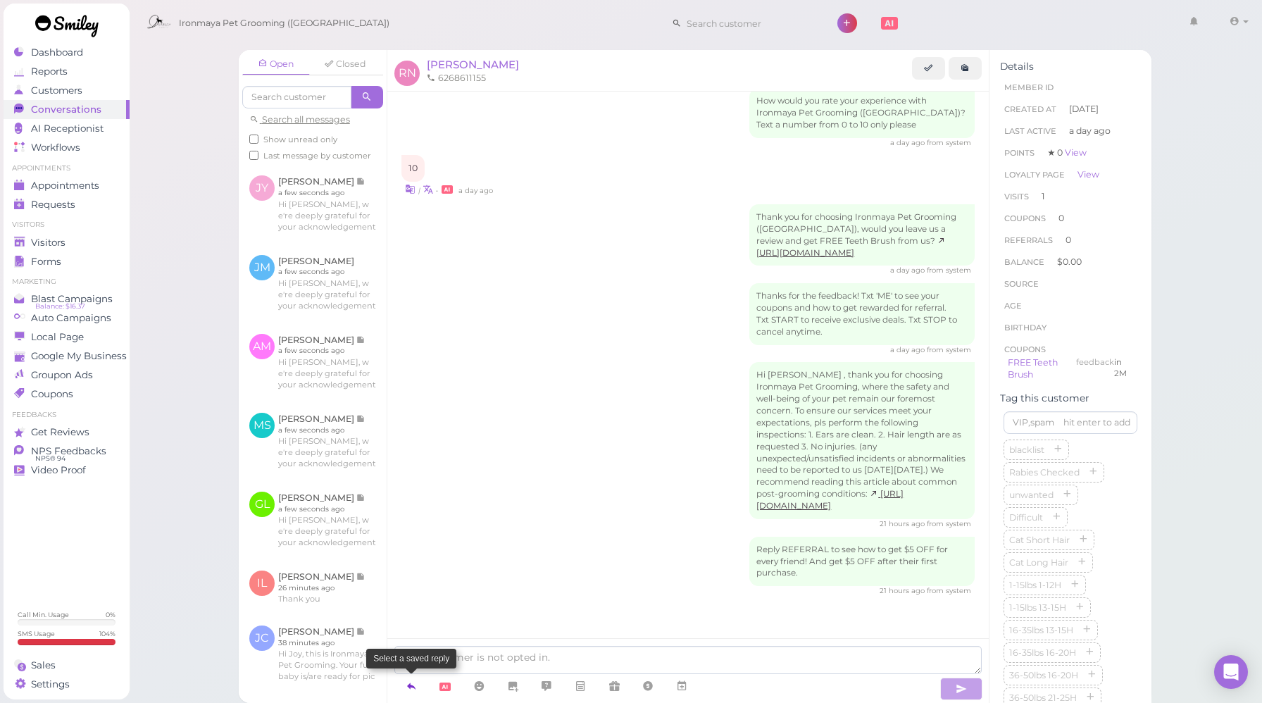
click at [413, 686] on icon at bounding box center [411, 686] width 11 height 14
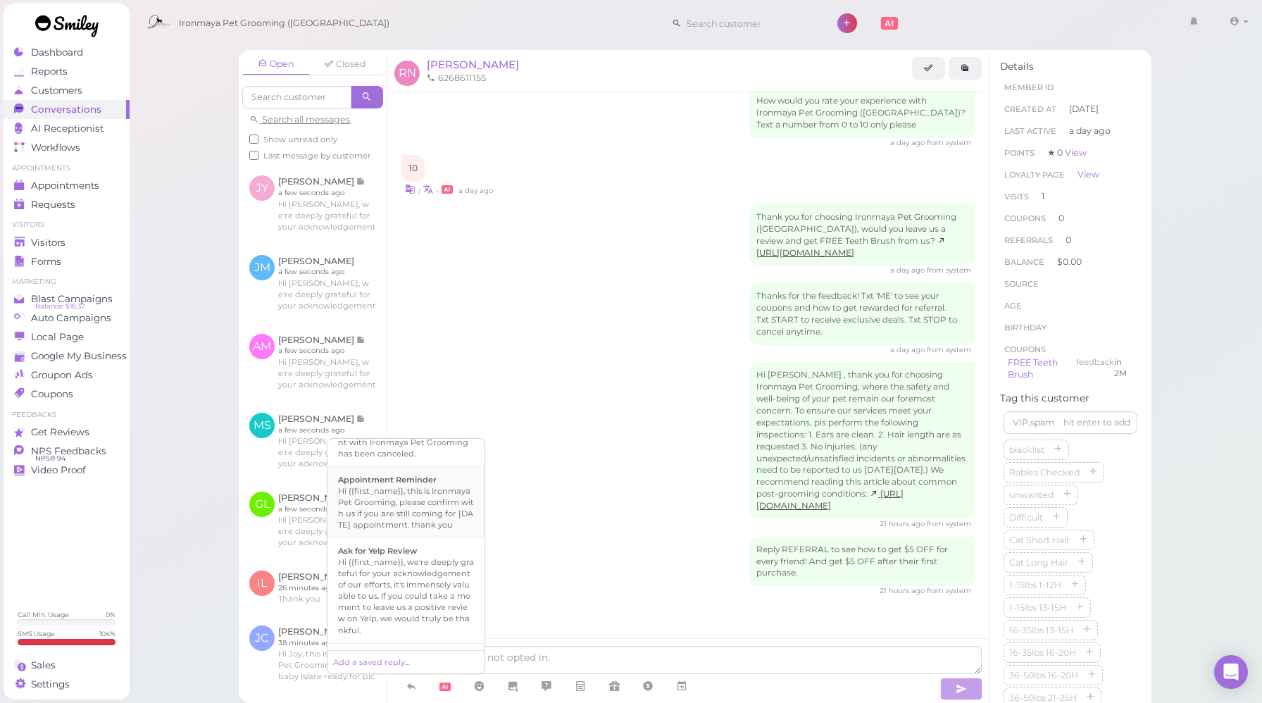
scroll to position [227, 0]
click at [379, 503] on b "Ask for Yelp Review" at bounding box center [377, 498] width 79 height 10
type textarea "Hi {{first_name}}, we're deeply grateful for your acknowledgement of our effort…"
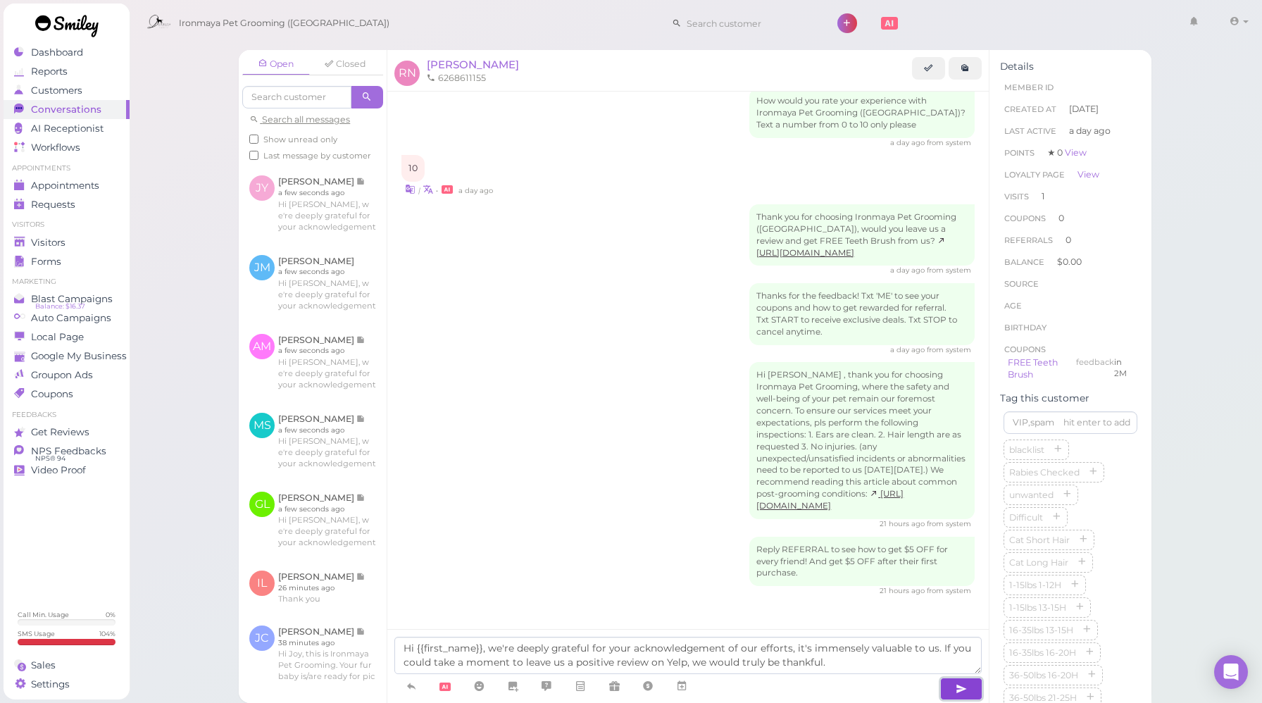
click at [954, 693] on button "button" at bounding box center [961, 688] width 42 height 23
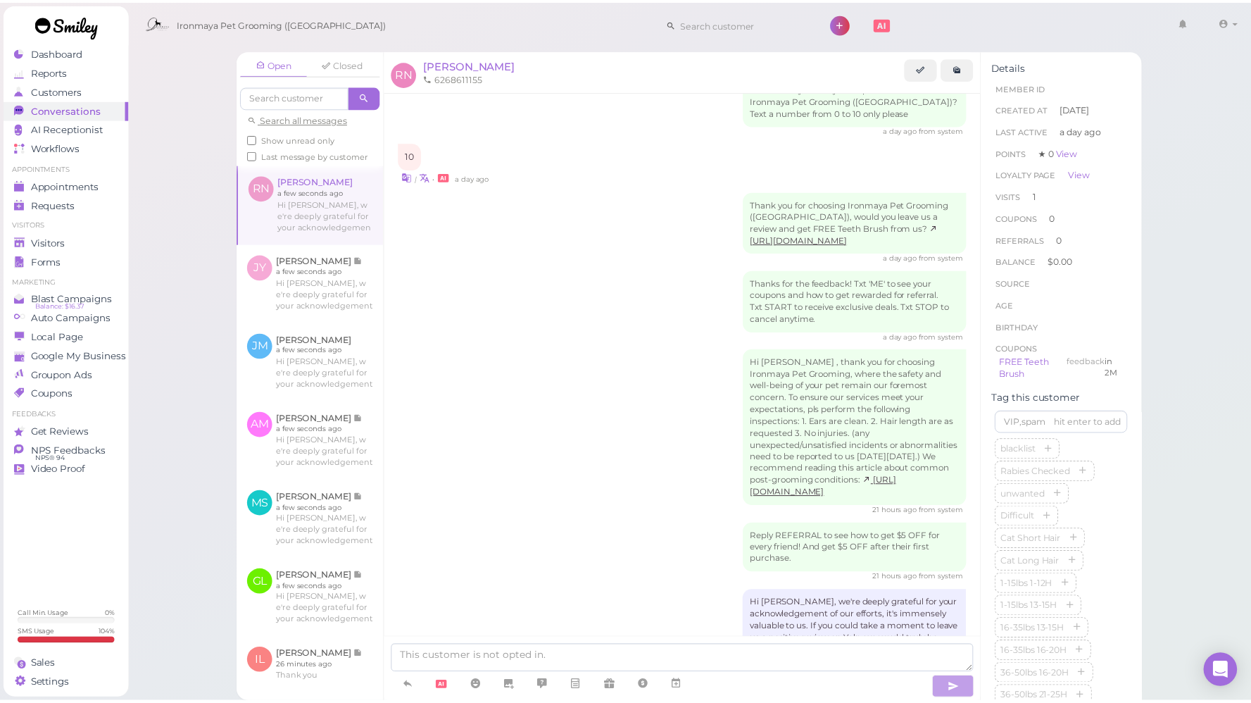
scroll to position [829, 0]
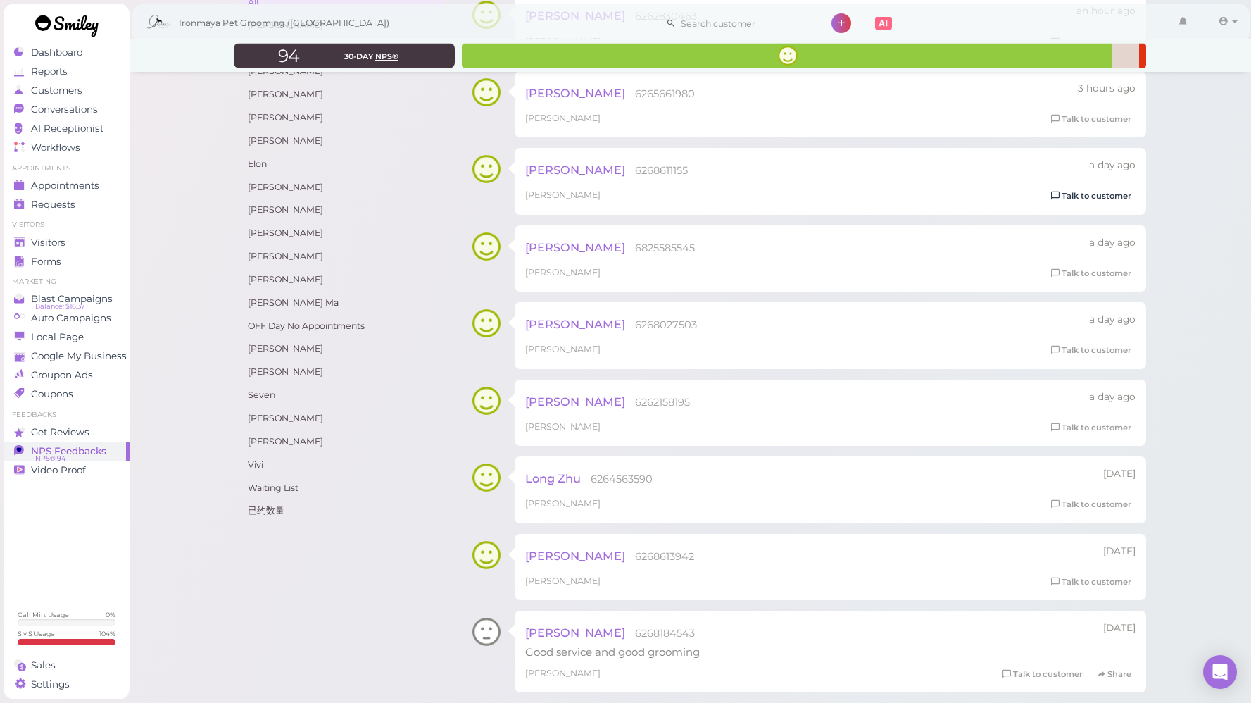
scroll to position [352, 0]
click at [1070, 278] on link "Talk to customer" at bounding box center [1091, 274] width 89 height 15
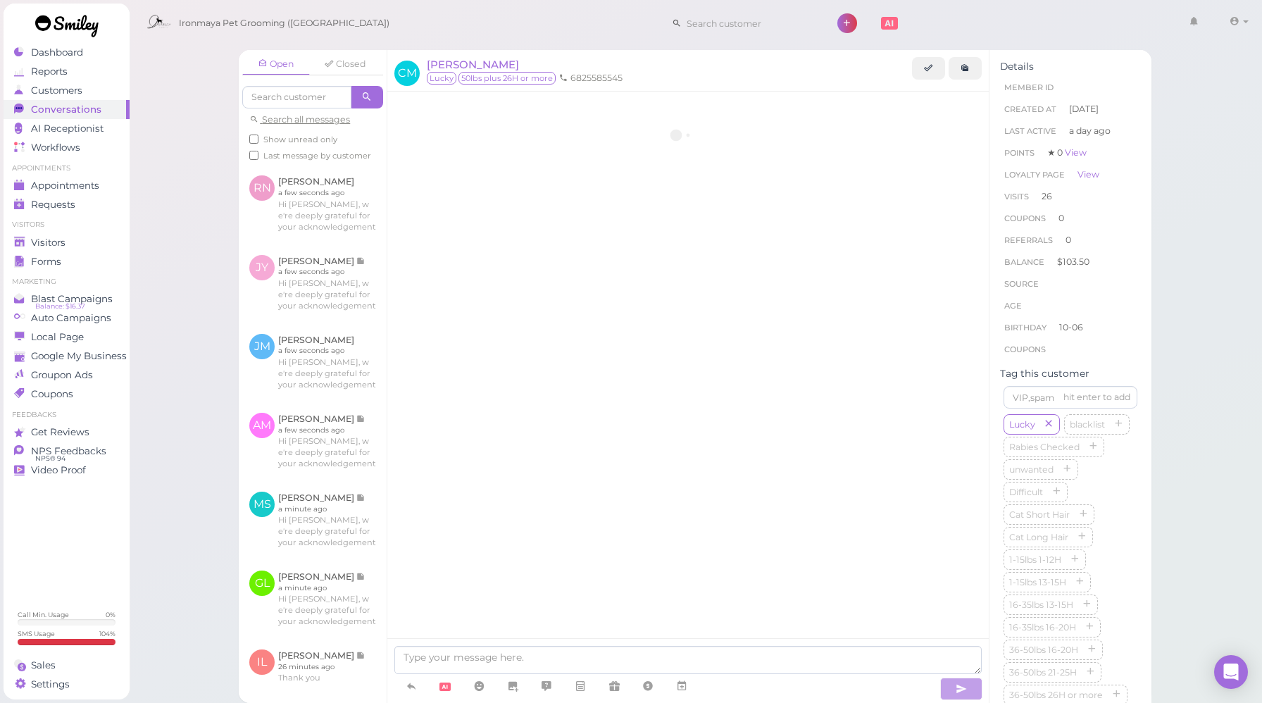
scroll to position [1934, 0]
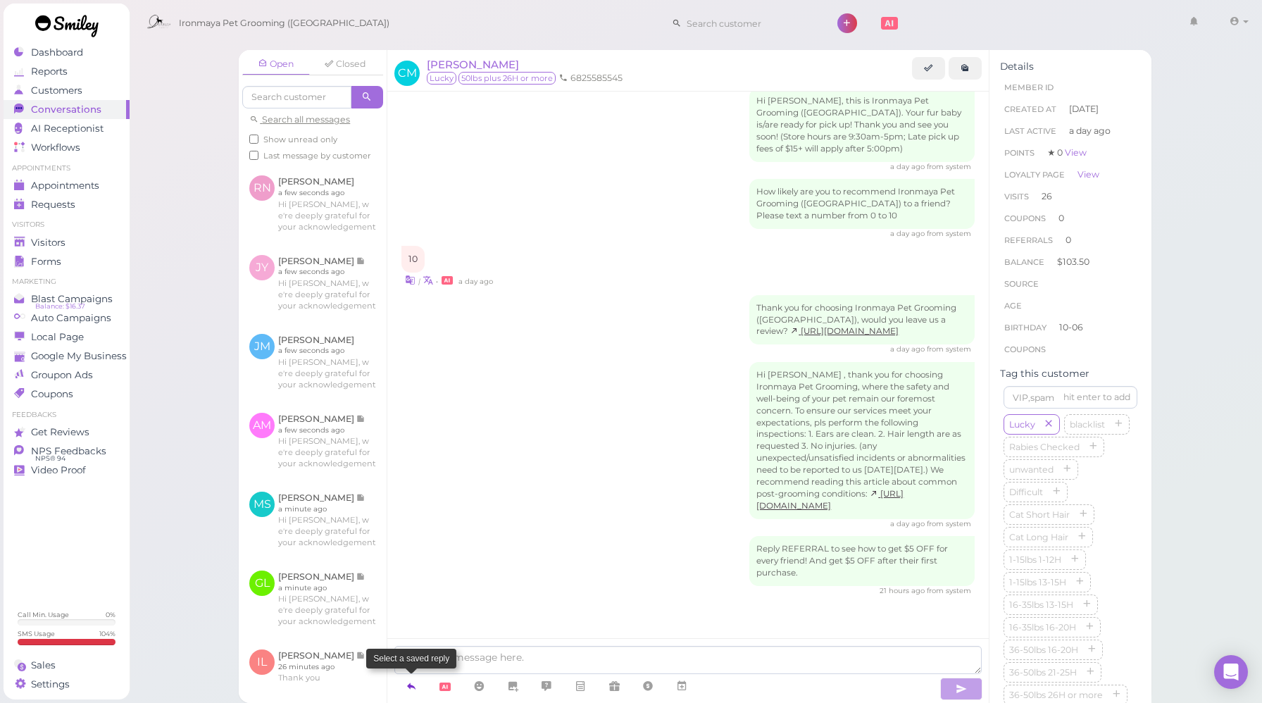
click at [412, 687] on icon at bounding box center [411, 686] width 11 height 14
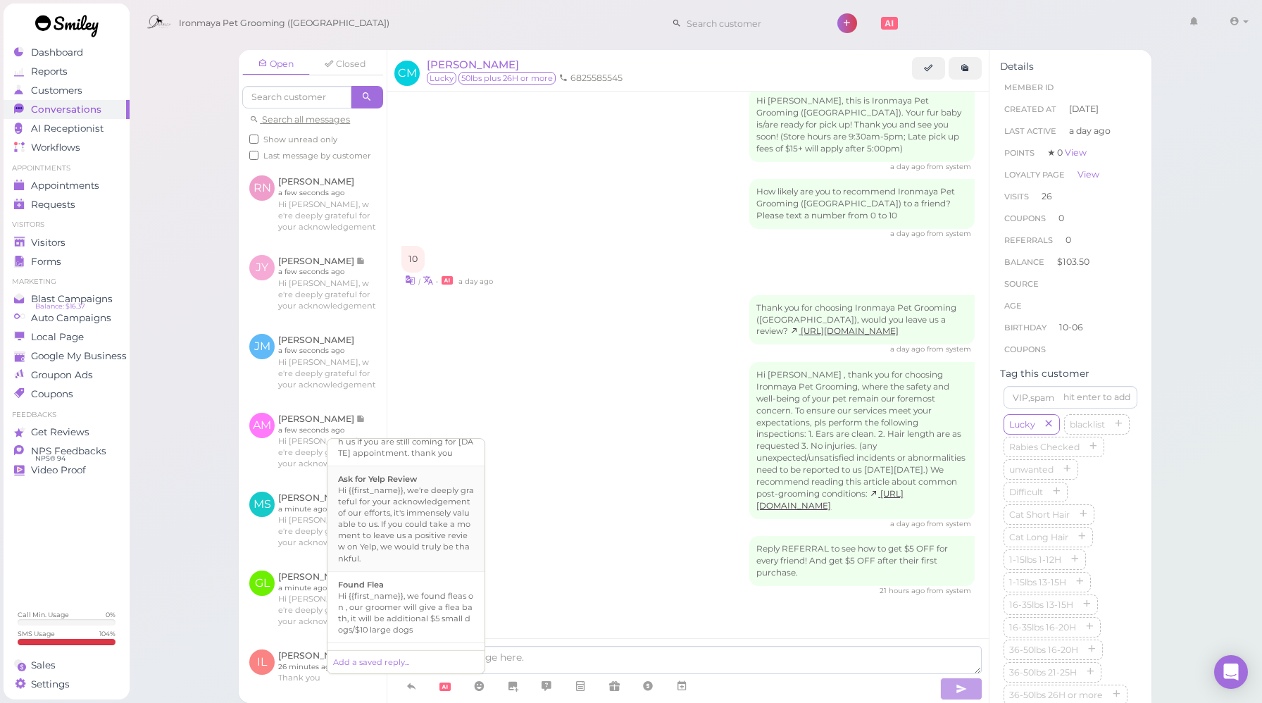
scroll to position [252, 0]
click at [396, 536] on div "Hi {{first_name}}, we're deeply grateful for your acknowledgement of our effort…" at bounding box center [406, 518] width 136 height 79
type textarea "Hi {{first_name}}, we're deeply grateful for your acknowledgement of our effort…"
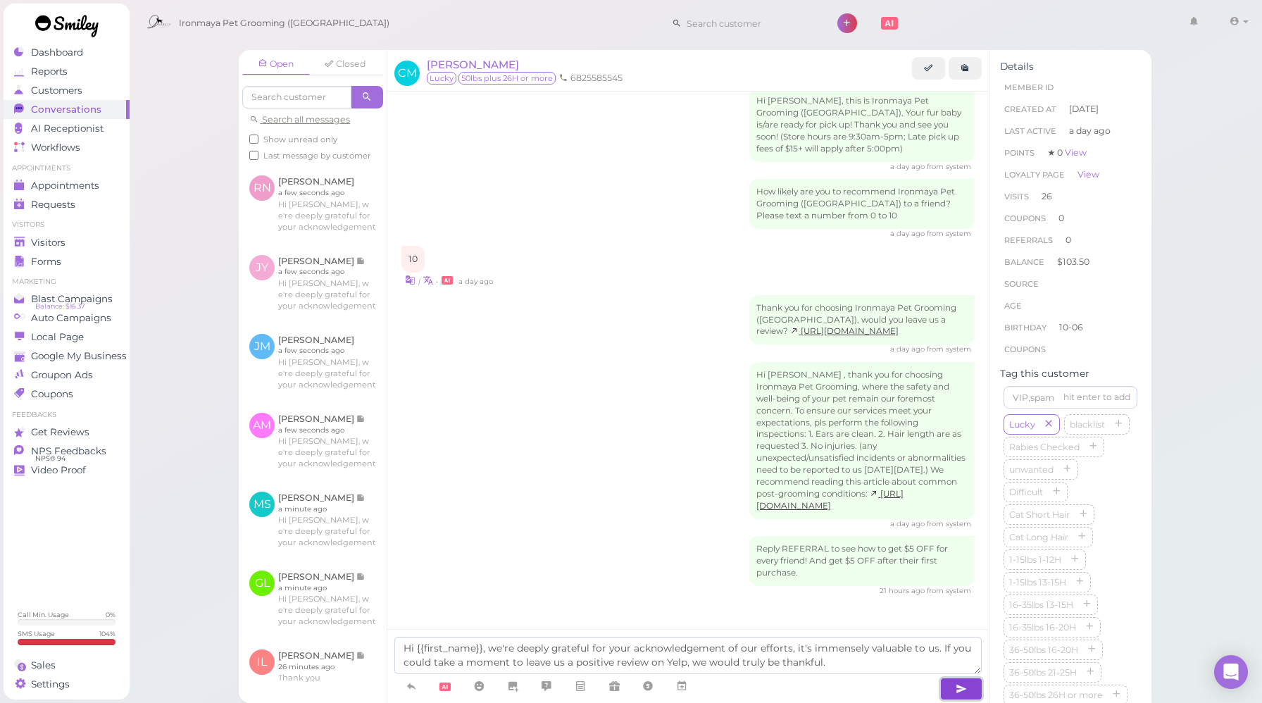
click at [962, 687] on icon "button" at bounding box center [961, 689] width 11 height 14
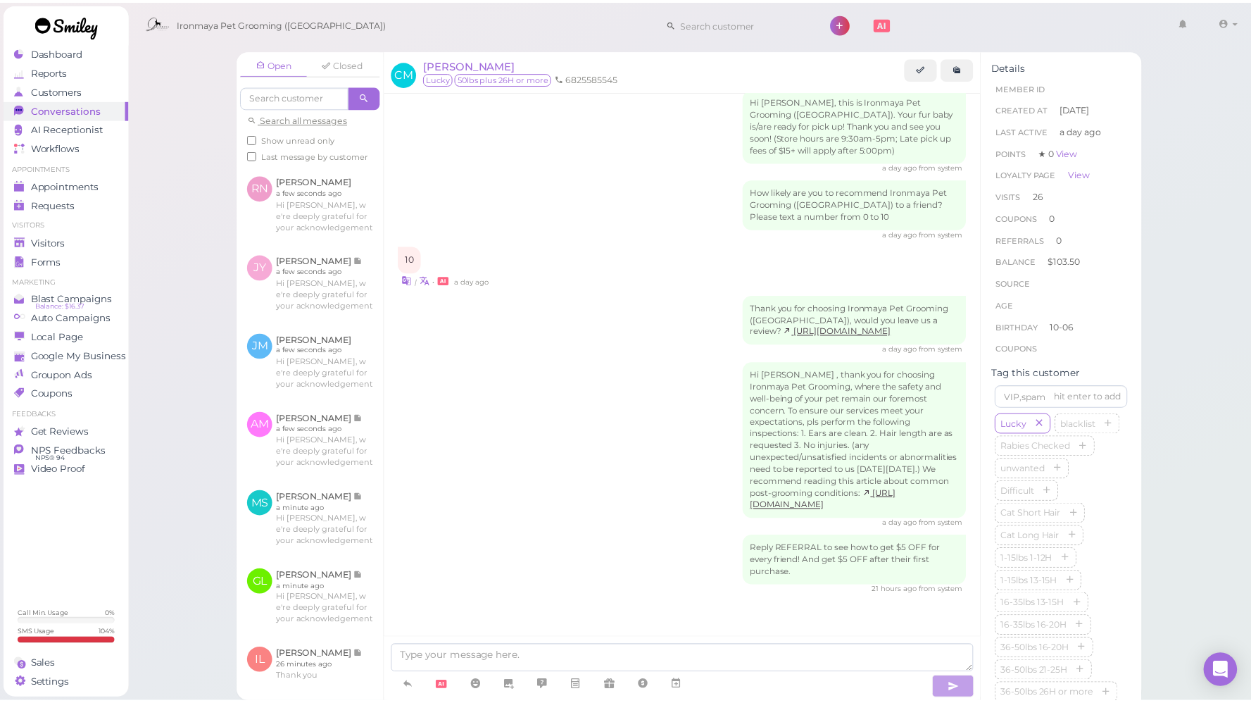
scroll to position [2015, 0]
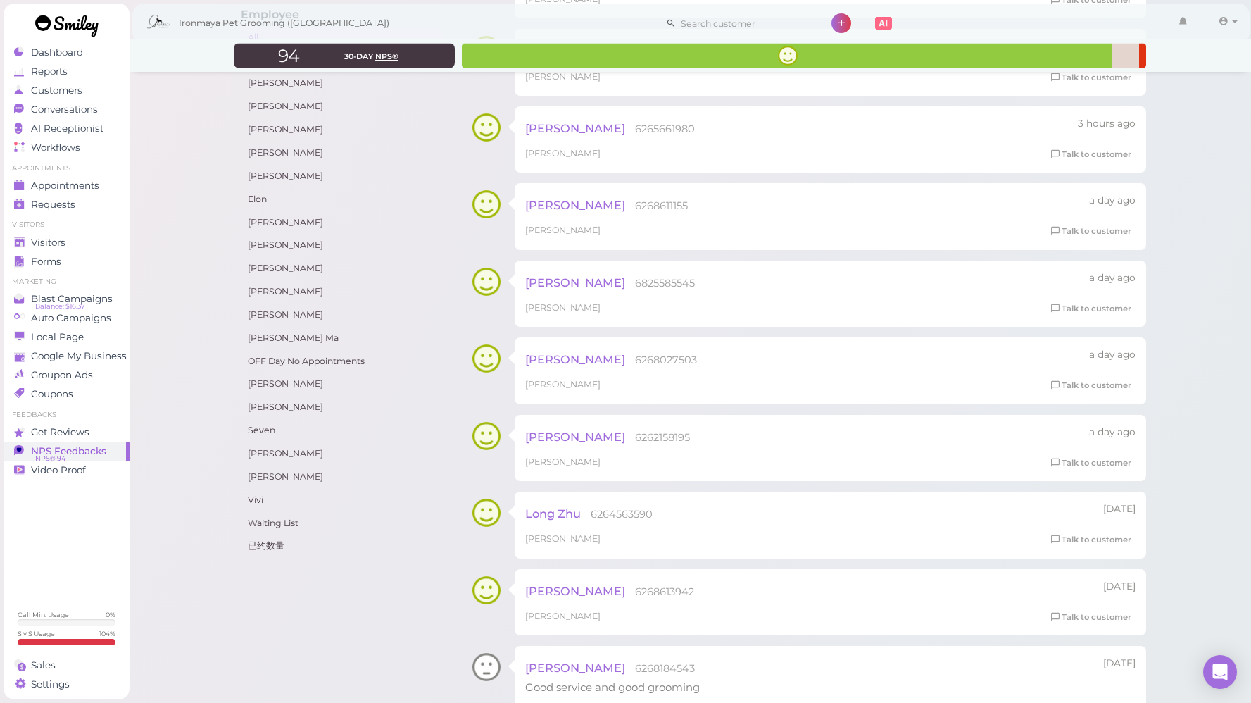
scroll to position [319, 0]
click at [1106, 380] on link "Talk to customer" at bounding box center [1091, 384] width 89 height 15
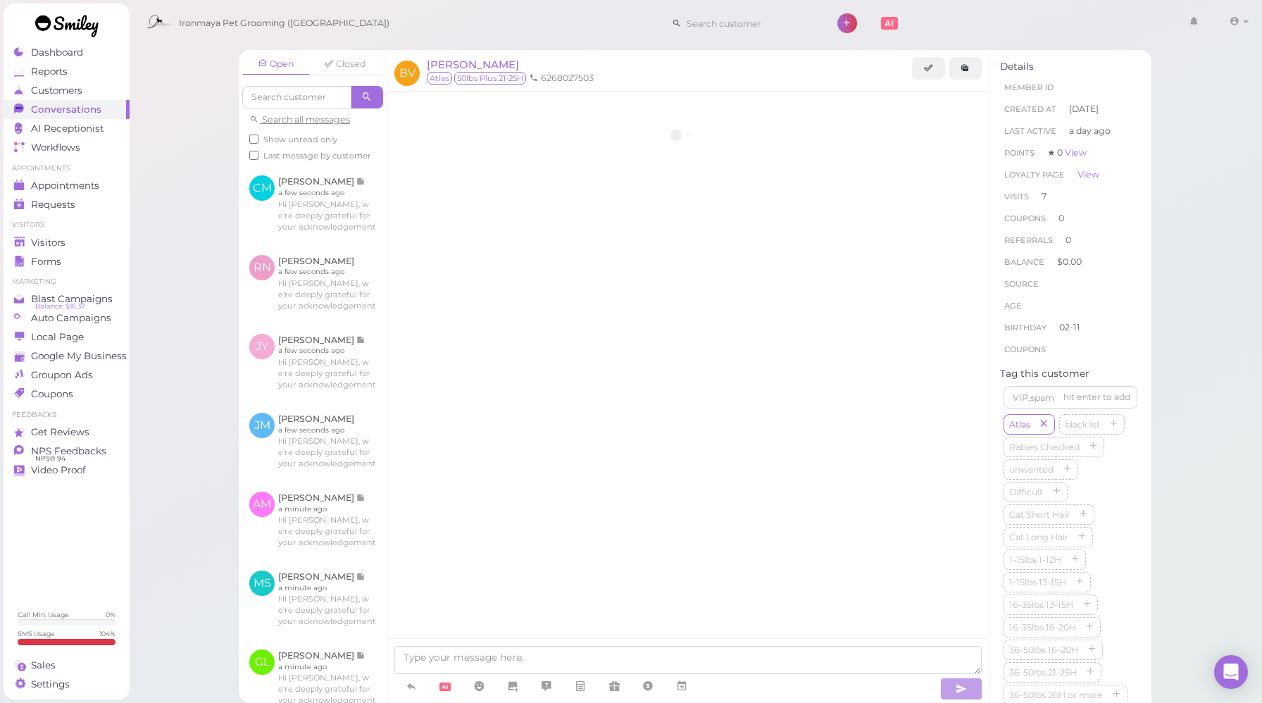
scroll to position [1760, 0]
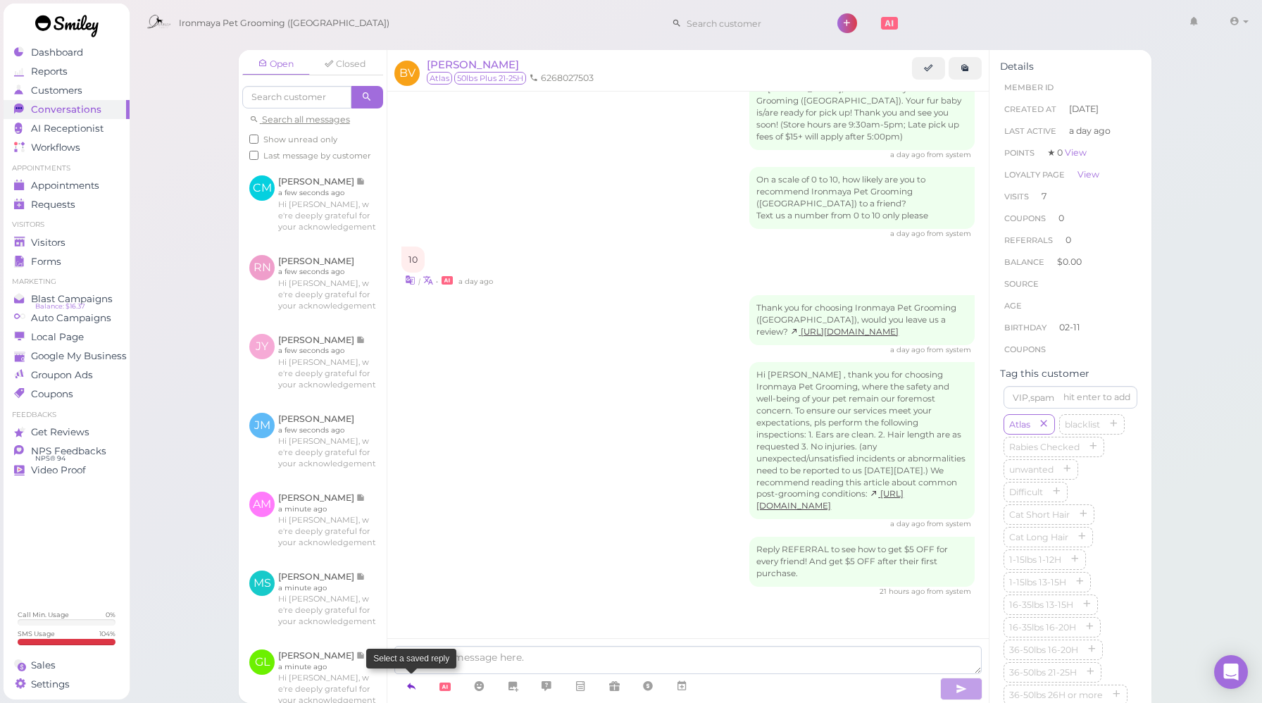
click at [414, 686] on icon at bounding box center [411, 686] width 11 height 14
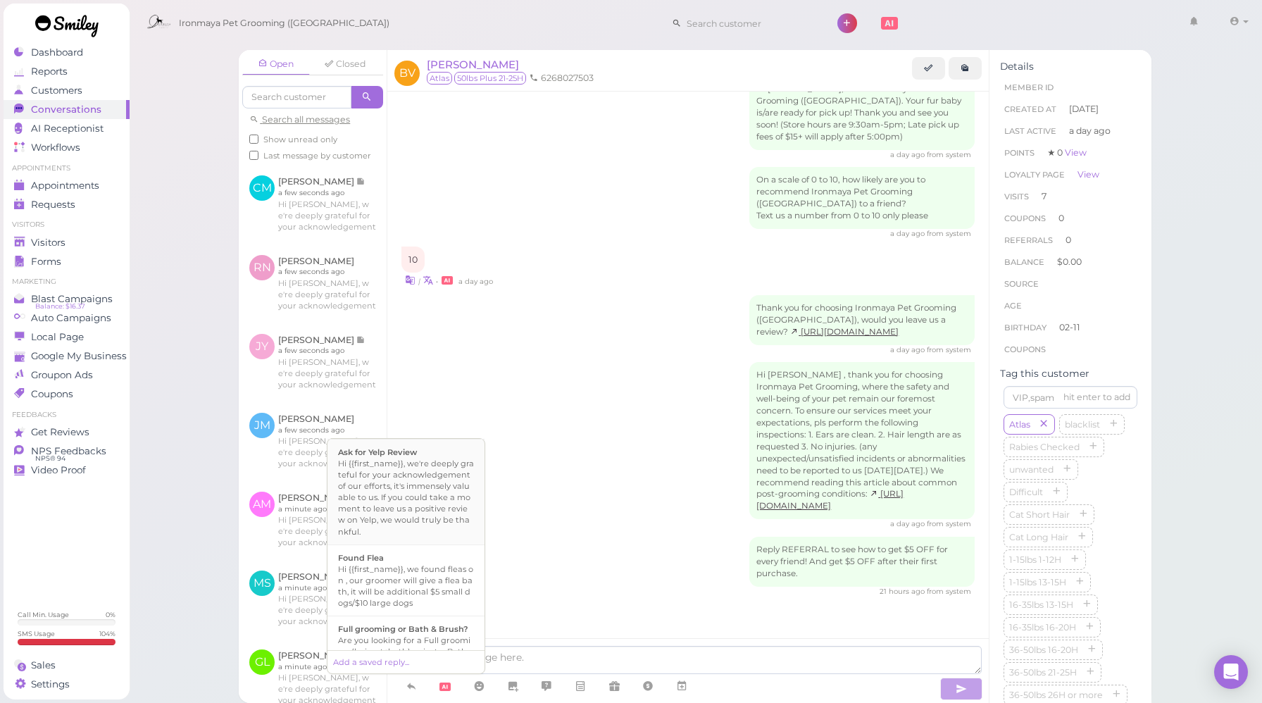
scroll to position [268, 0]
click at [414, 512] on div "Hi {{first_name}}, we're deeply grateful for your acknowledgement of our effort…" at bounding box center [406, 502] width 136 height 79
type textarea "Hi {{first_name}}, we're deeply grateful for your acknowledgement of our effort…"
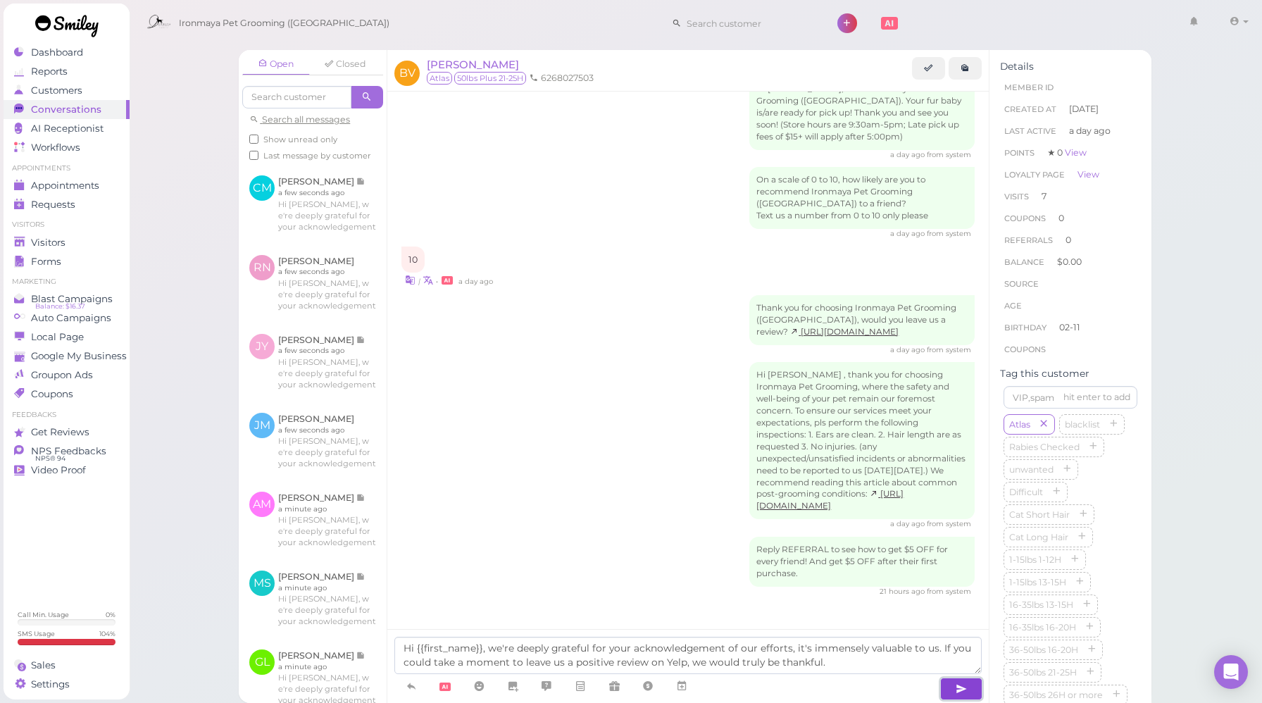
click at [968, 696] on button "button" at bounding box center [961, 688] width 42 height 23
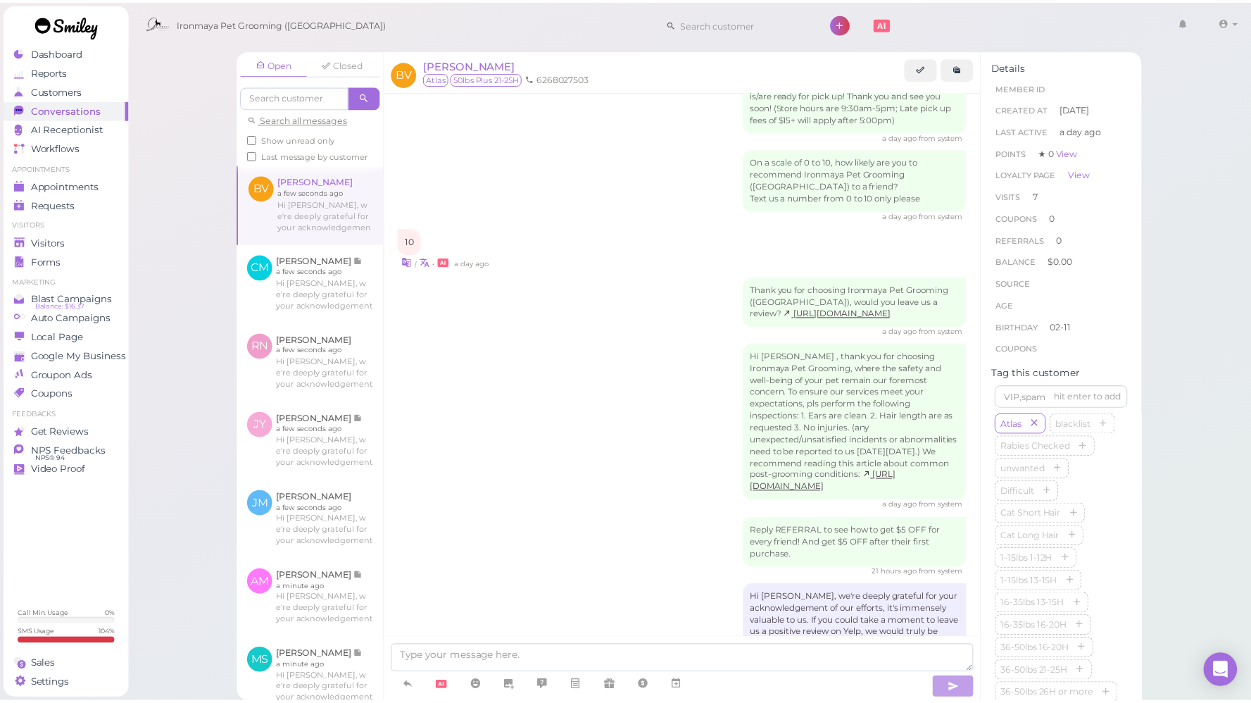
scroll to position [1840, 0]
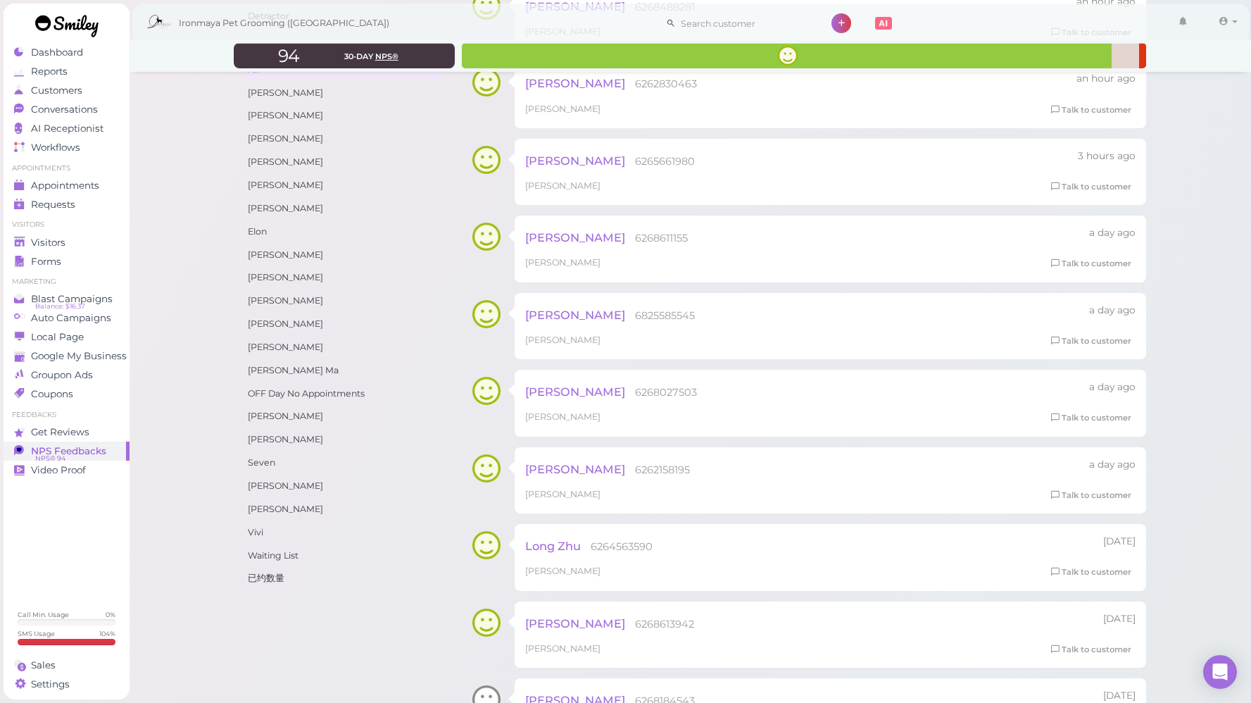
scroll to position [307, 0]
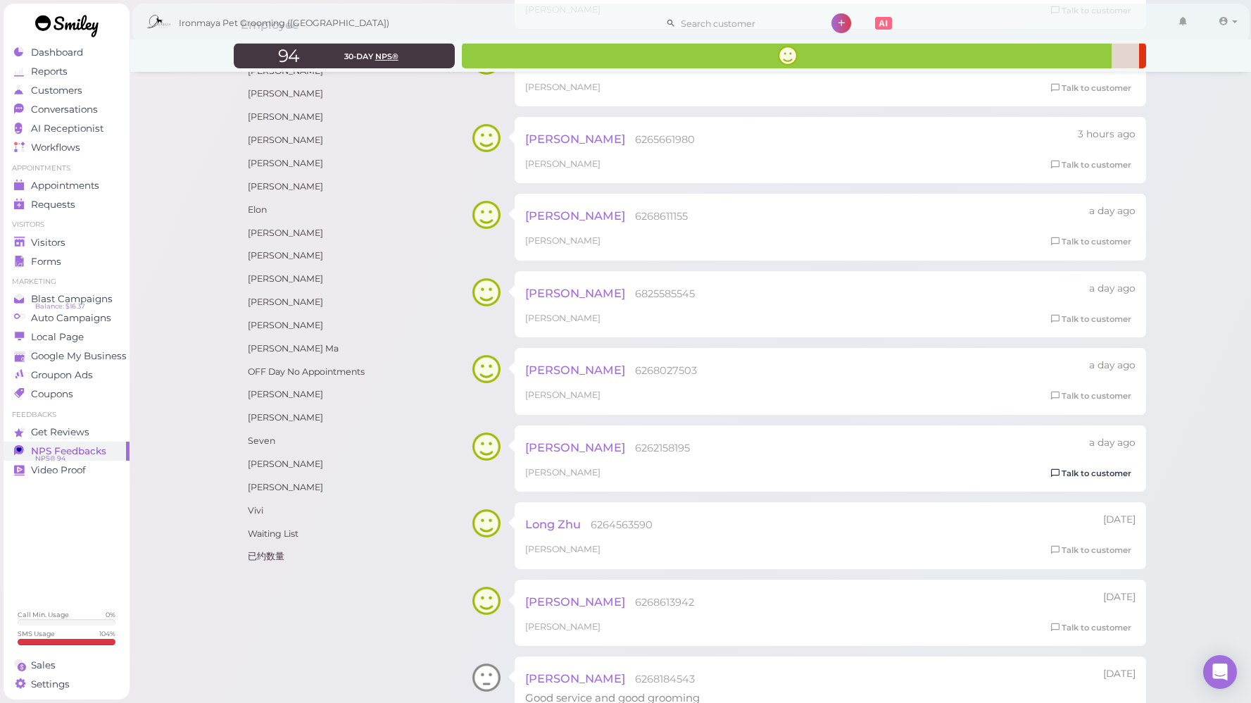
click at [1077, 473] on link "Talk to customer" at bounding box center [1091, 473] width 89 height 15
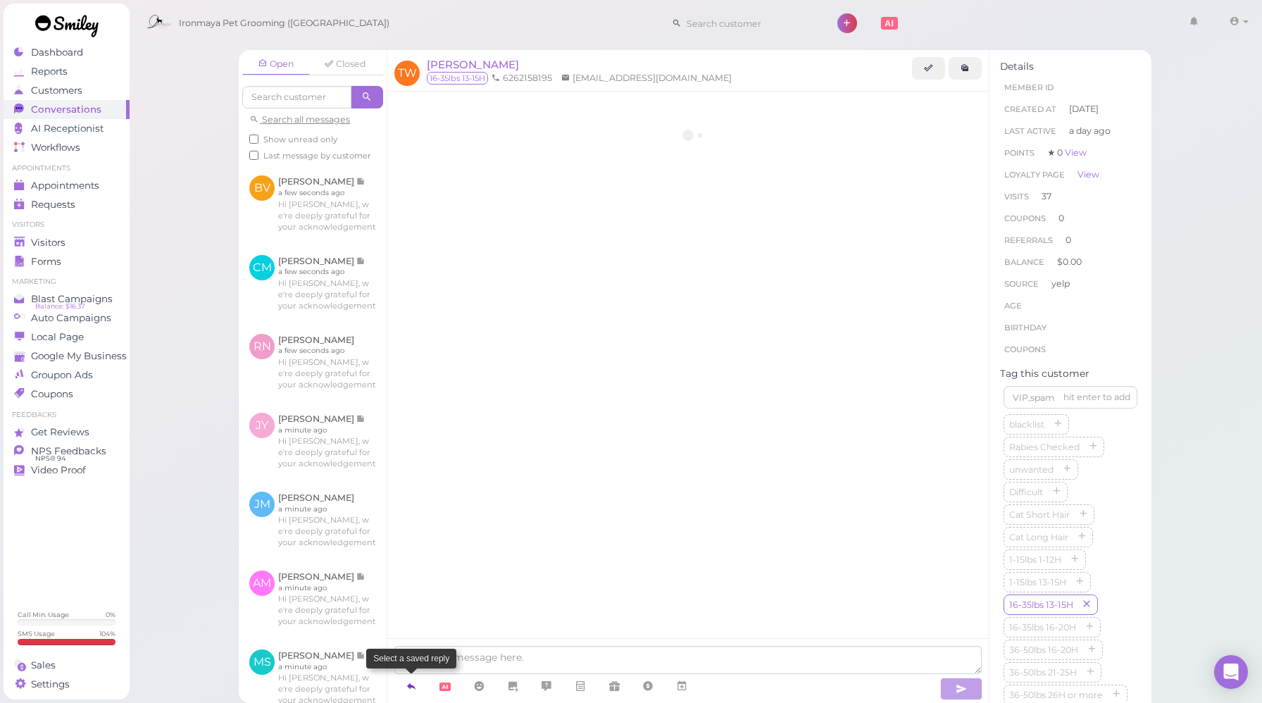
scroll to position [1682, 0]
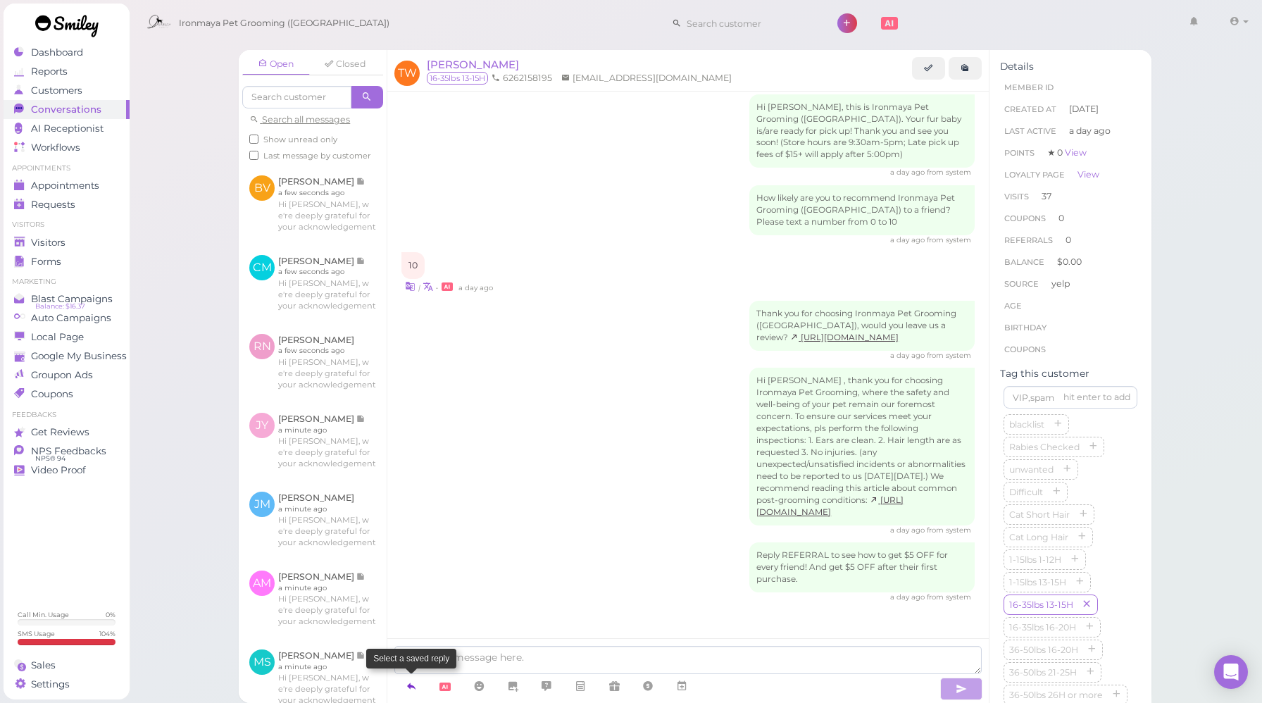
click at [406, 684] on icon at bounding box center [411, 686] width 11 height 14
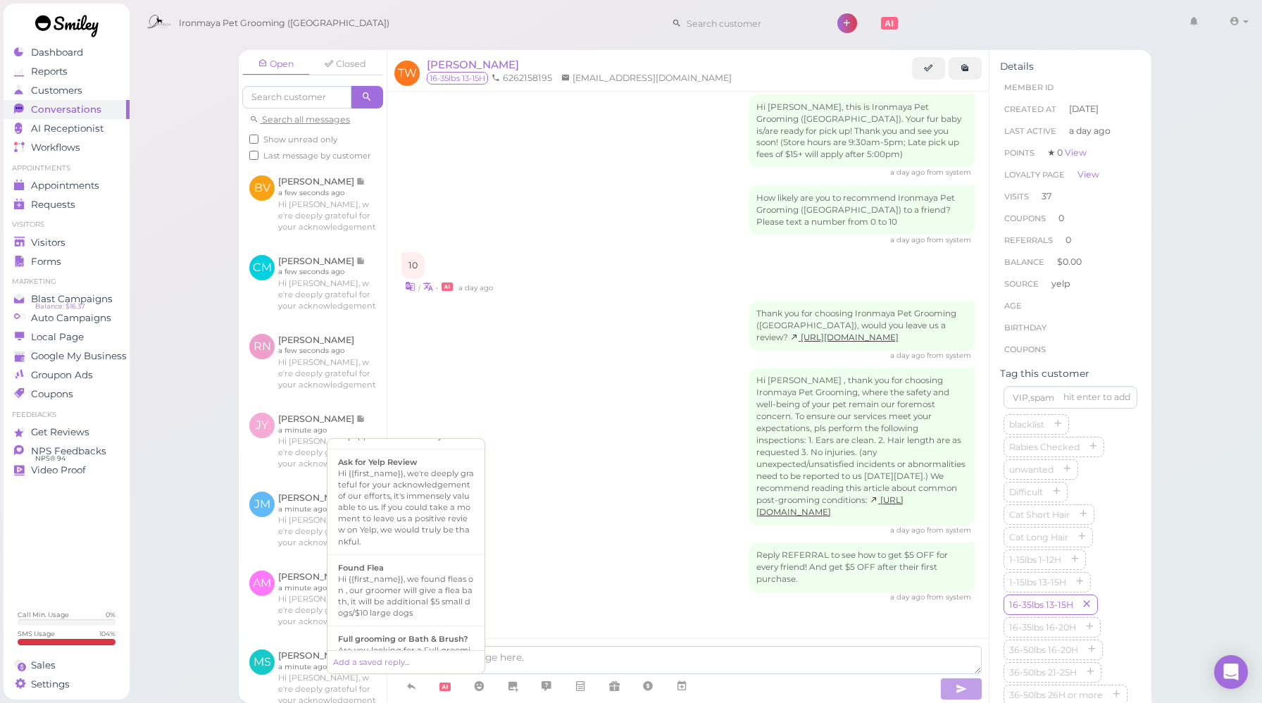
scroll to position [267, 0]
click at [397, 535] on div "Hi {{first_name}}, we're deeply grateful for your acknowledgement of our effort…" at bounding box center [406, 503] width 136 height 79
type textarea "Hi {{first_name}}, we're deeply grateful for your acknowledgement of our effort…"
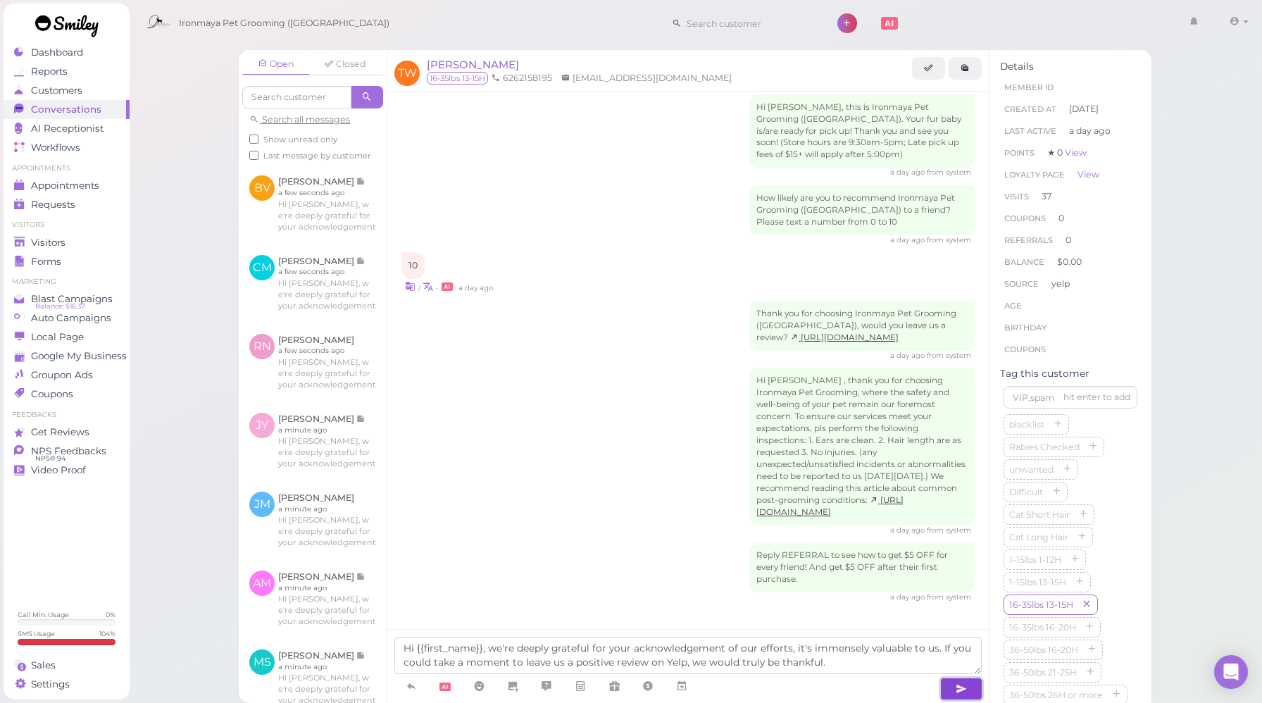
click at [965, 690] on icon "button" at bounding box center [961, 689] width 11 height 14
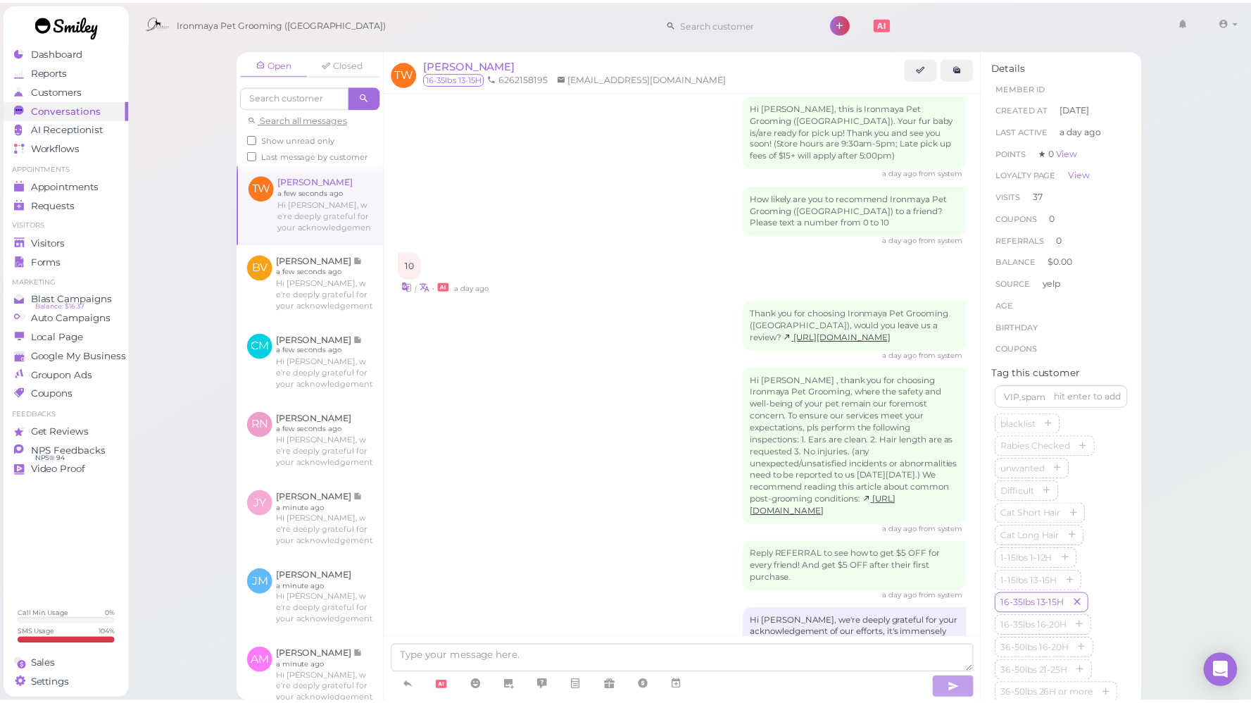
scroll to position [1763, 0]
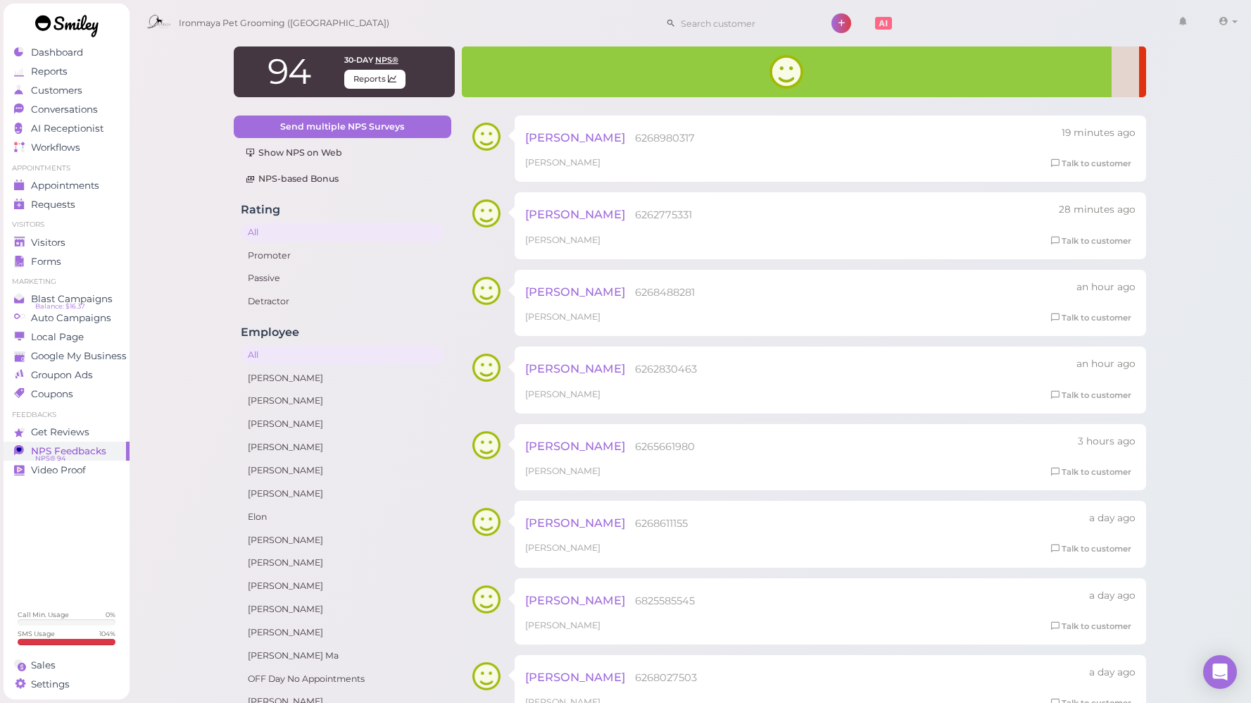
click at [1227, 24] on icon at bounding box center [1224, 21] width 10 height 13
click at [1175, 108] on link "Logout" at bounding box center [1204, 106] width 98 height 17
